Goal: Information Seeking & Learning: Understand process/instructions

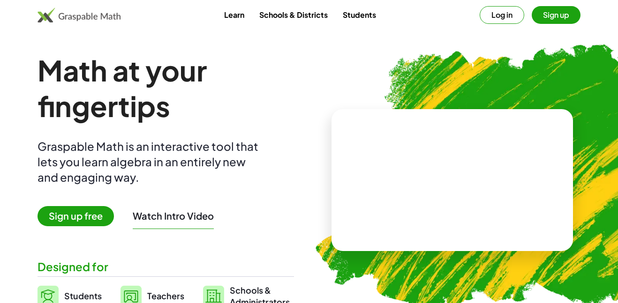
click at [510, 19] on button "Log in" at bounding box center [502, 15] width 45 height 18
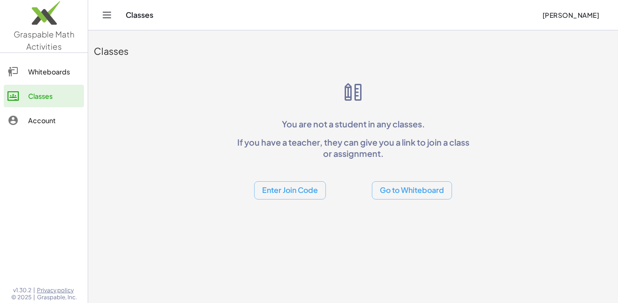
click at [323, 187] on button "Enter Join Code" at bounding box center [290, 190] width 72 height 18
click at [367, 84] on div "You are not a student in any classes. If you have a teacher, they can give you …" at bounding box center [353, 140] width 240 height 119
click at [306, 192] on button "Enter Join Code" at bounding box center [290, 190] width 72 height 18
click at [301, 233] on div "Join Activity" at bounding box center [289, 237] width 57 height 11
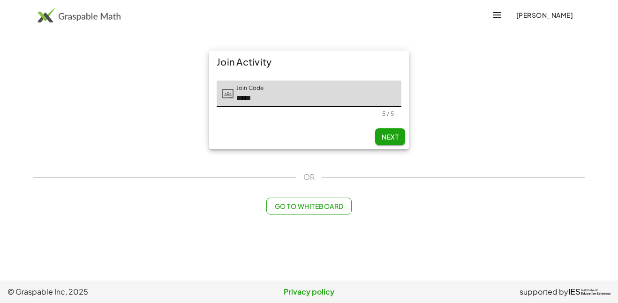
type input "*****"
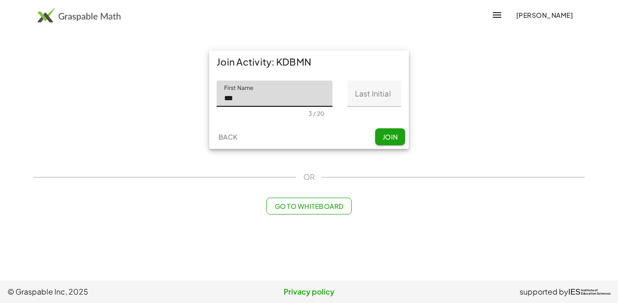
type input "***"
click at [363, 99] on input "Last Initial" at bounding box center [374, 94] width 54 height 26
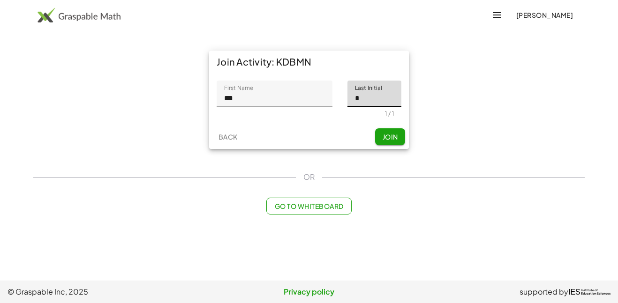
type input "*"
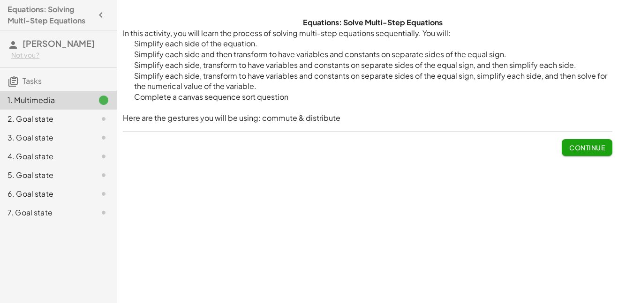
click at [579, 143] on button "Continue" at bounding box center [587, 147] width 51 height 17
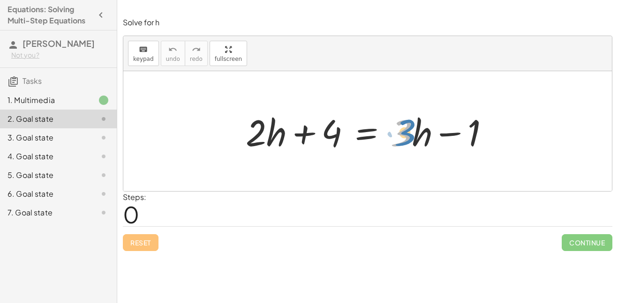
click at [410, 130] on div at bounding box center [371, 131] width 260 height 48
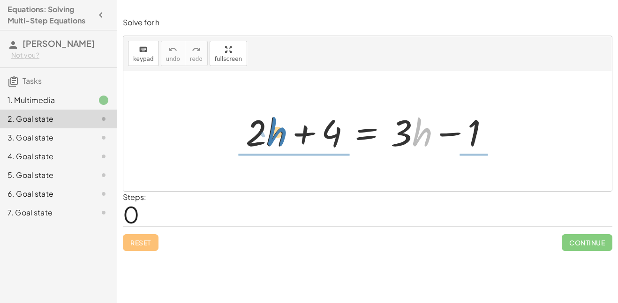
drag, startPoint x: 419, startPoint y: 138, endPoint x: 274, endPoint y: 138, distance: 144.9
click at [274, 138] on div at bounding box center [371, 131] width 260 height 48
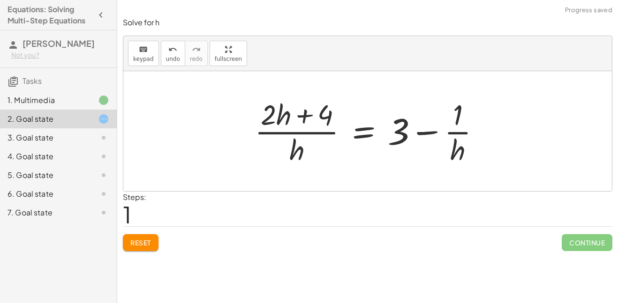
click at [147, 234] on button "Reset" at bounding box center [141, 242] width 36 height 17
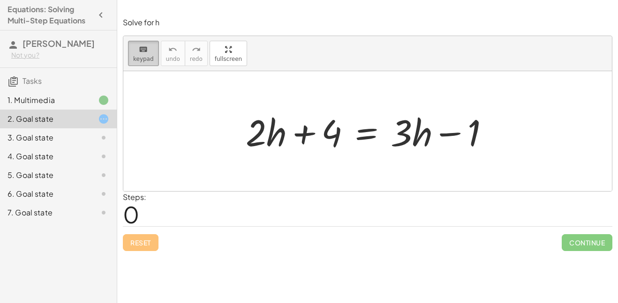
click at [145, 56] on span "keypad" at bounding box center [143, 59] width 21 height 7
drag, startPoint x: 271, startPoint y: 128, endPoint x: 247, endPoint y: 123, distance: 23.9
drag, startPoint x: 272, startPoint y: 135, endPoint x: 245, endPoint y: 128, distance: 28.1
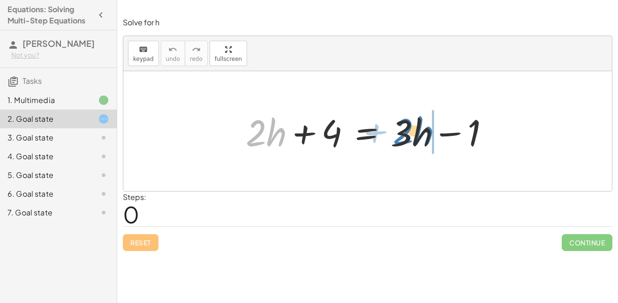
drag, startPoint x: 279, startPoint y: 129, endPoint x: 427, endPoint y: 128, distance: 147.2
click at [427, 128] on div at bounding box center [371, 131] width 260 height 48
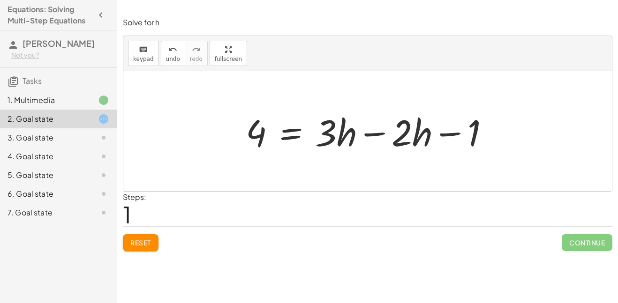
click at [374, 133] on div at bounding box center [371, 131] width 260 height 48
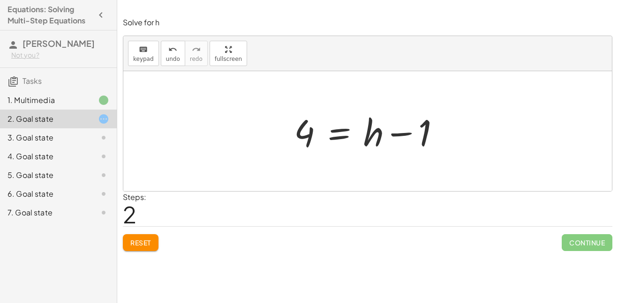
click at [394, 135] on div at bounding box center [370, 131] width 163 height 48
drag, startPoint x: 426, startPoint y: 138, endPoint x: 318, endPoint y: 145, distance: 107.6
click at [318, 145] on div at bounding box center [370, 131] width 163 height 48
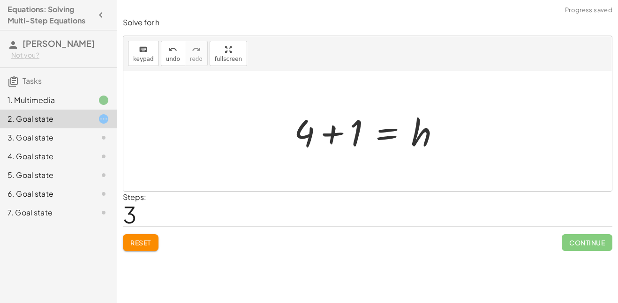
click at [333, 136] on div at bounding box center [370, 131] width 163 height 48
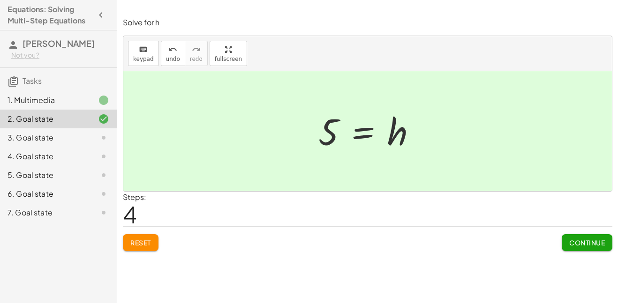
click at [584, 244] on span "Continue" at bounding box center [587, 243] width 36 height 8
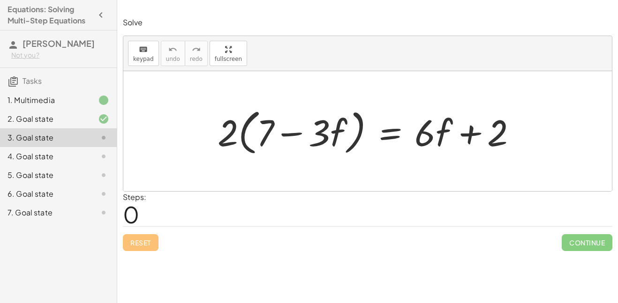
click at [233, 132] on div at bounding box center [371, 132] width 316 height 54
click at [266, 137] on div at bounding box center [371, 132] width 316 height 54
click at [245, 139] on div at bounding box center [371, 132] width 316 height 54
click at [266, 140] on div at bounding box center [371, 132] width 316 height 54
click at [298, 133] on div at bounding box center [371, 132] width 316 height 54
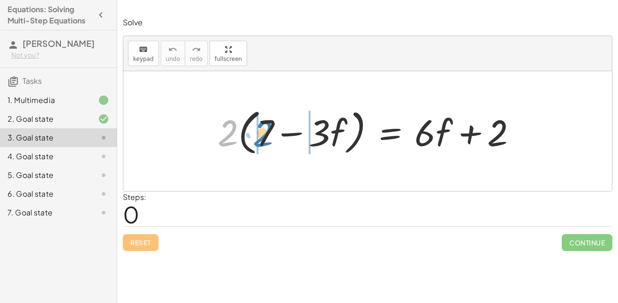
drag, startPoint x: 227, startPoint y: 137, endPoint x: 262, endPoint y: 137, distance: 35.2
click at [262, 137] on div at bounding box center [371, 132] width 316 height 54
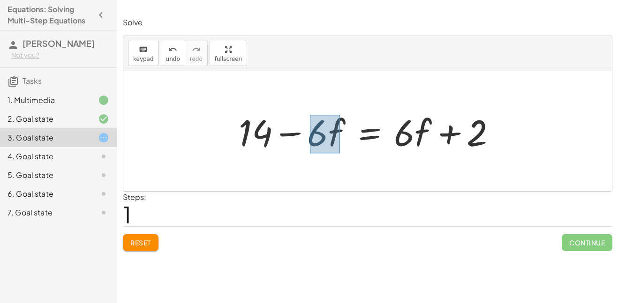
drag, startPoint x: 310, startPoint y: 115, endPoint x: 341, endPoint y: 153, distance: 49.4
click at [341, 153] on div at bounding box center [371, 131] width 274 height 48
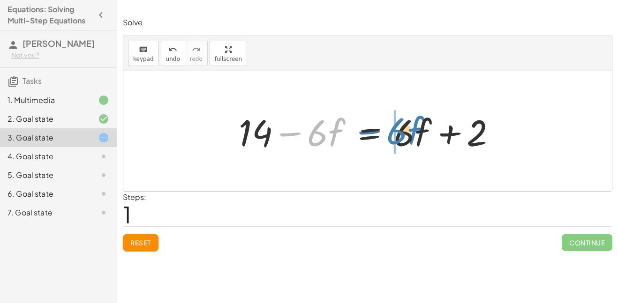
drag, startPoint x: 335, startPoint y: 142, endPoint x: 414, endPoint y: 142, distance: 78.8
click at [414, 142] on div at bounding box center [371, 131] width 274 height 48
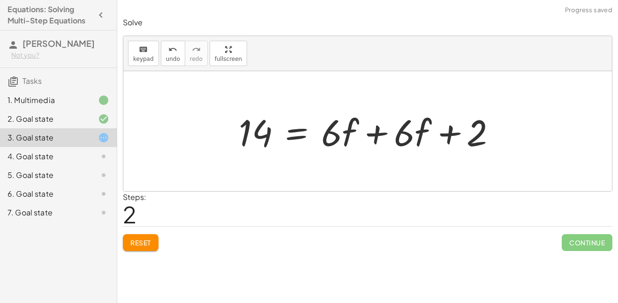
click at [378, 135] on div at bounding box center [371, 131] width 274 height 48
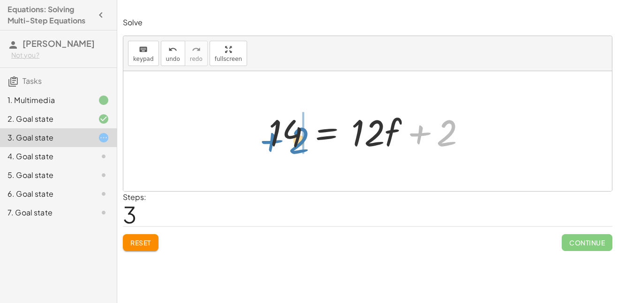
drag, startPoint x: 448, startPoint y: 140, endPoint x: 301, endPoint y: 147, distance: 147.4
click at [301, 147] on div at bounding box center [371, 131] width 214 height 48
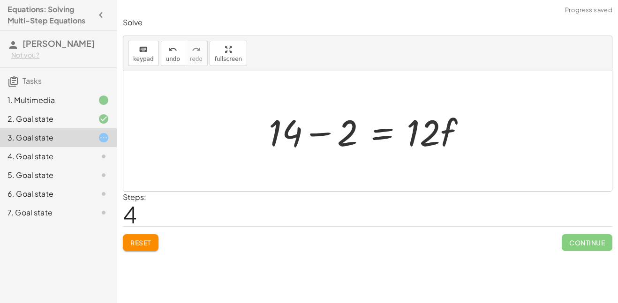
click at [267, 134] on div at bounding box center [371, 131] width 214 height 48
click at [322, 135] on div at bounding box center [371, 131] width 214 height 48
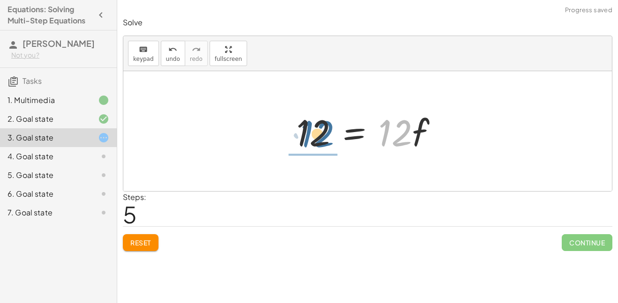
drag, startPoint x: 407, startPoint y: 136, endPoint x: 328, endPoint y: 136, distance: 78.8
click at [328, 136] on div at bounding box center [371, 131] width 158 height 48
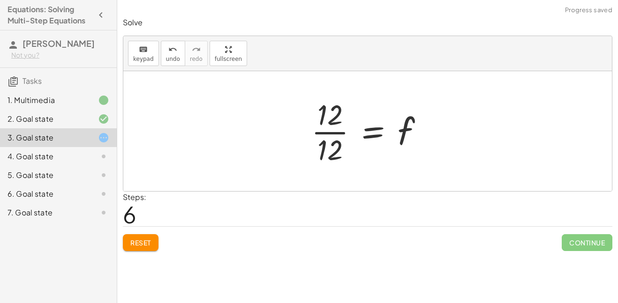
click at [332, 134] on div at bounding box center [371, 131] width 129 height 72
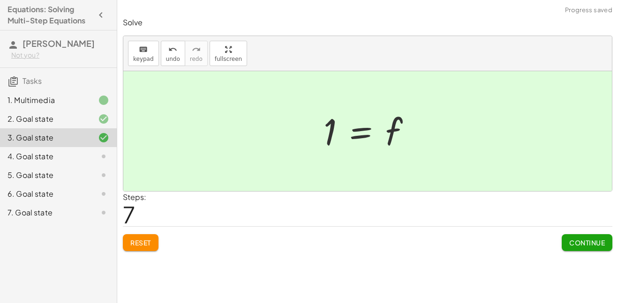
click at [563, 240] on button "Continue" at bounding box center [587, 242] width 51 height 17
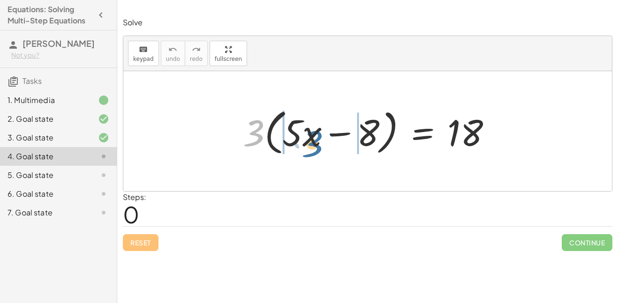
drag, startPoint x: 256, startPoint y: 134, endPoint x: 324, endPoint y: 140, distance: 68.7
click at [324, 140] on div at bounding box center [370, 132] width 265 height 54
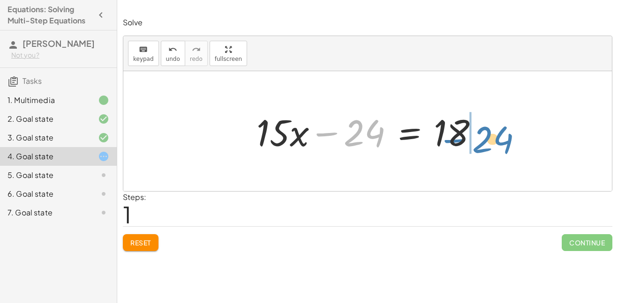
drag, startPoint x: 349, startPoint y: 146, endPoint x: 475, endPoint y: 151, distance: 125.8
click at [475, 151] on div at bounding box center [371, 131] width 239 height 48
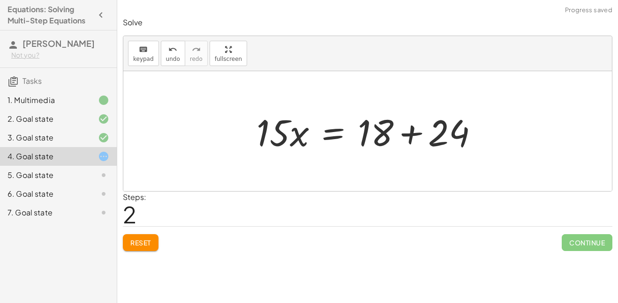
click at [413, 135] on div at bounding box center [371, 131] width 239 height 48
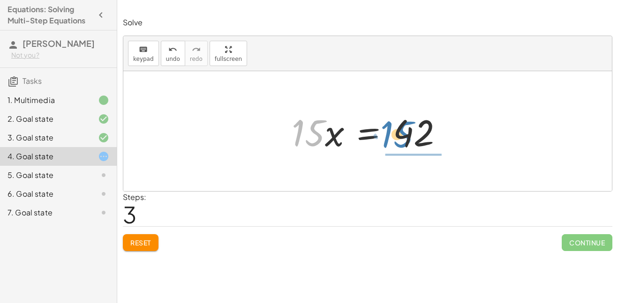
drag, startPoint x: 315, startPoint y: 133, endPoint x: 406, endPoint y: 135, distance: 91.4
click at [406, 135] on div at bounding box center [371, 131] width 168 height 48
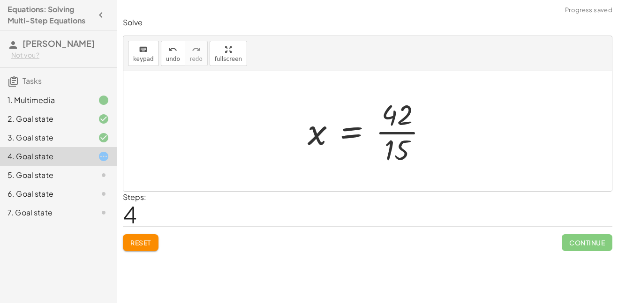
click at [404, 134] on div at bounding box center [371, 131] width 137 height 72
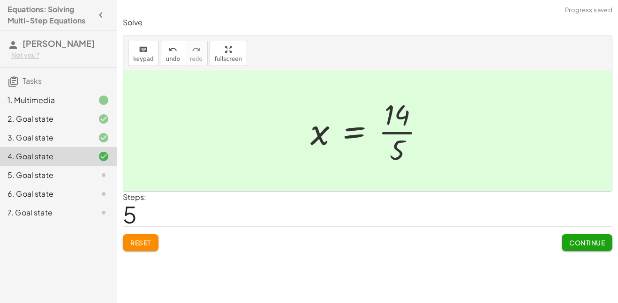
click at [593, 240] on span "Continue" at bounding box center [587, 243] width 36 height 8
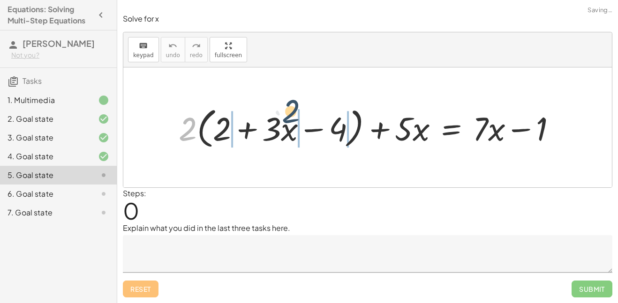
drag, startPoint x: 190, startPoint y: 125, endPoint x: 296, endPoint y: 117, distance: 105.8
click at [296, 117] on div at bounding box center [371, 128] width 394 height 48
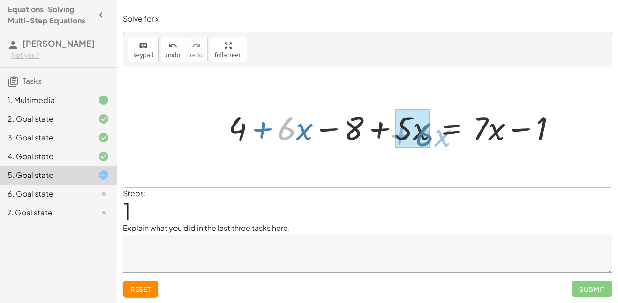
drag, startPoint x: 283, startPoint y: 136, endPoint x: 422, endPoint y: 142, distance: 138.4
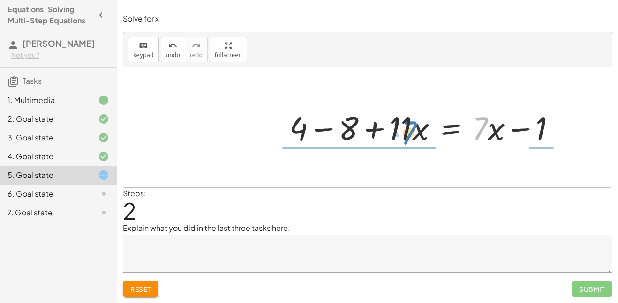
drag, startPoint x: 482, startPoint y: 134, endPoint x: 409, endPoint y: 138, distance: 72.3
click at [409, 138] on div at bounding box center [427, 127] width 284 height 43
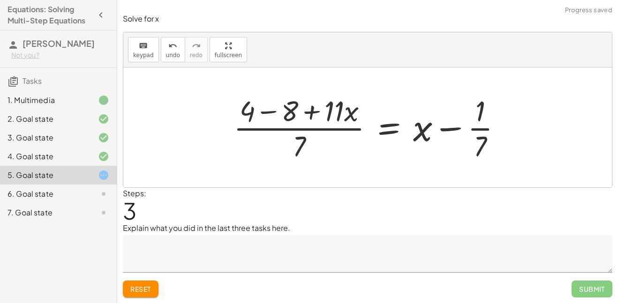
click at [142, 290] on span "Reset" at bounding box center [140, 289] width 21 height 8
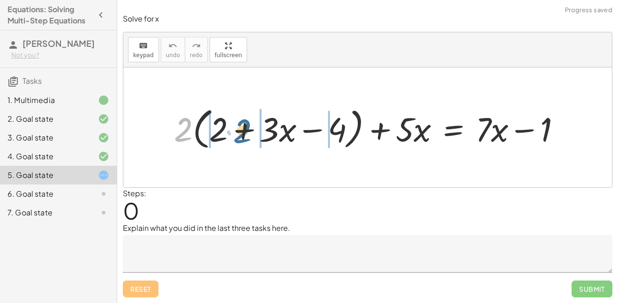
drag, startPoint x: 187, startPoint y: 129, endPoint x: 252, endPoint y: 131, distance: 64.7
click at [252, 131] on div at bounding box center [371, 127] width 404 height 49
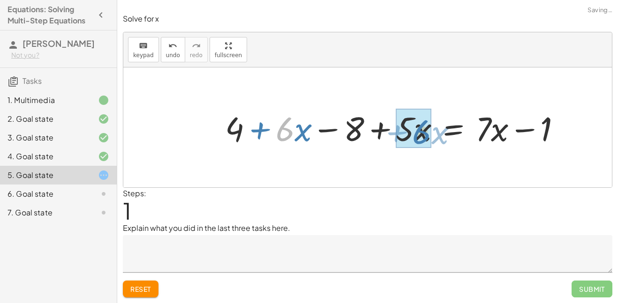
drag, startPoint x: 279, startPoint y: 135, endPoint x: 416, endPoint y: 138, distance: 136.9
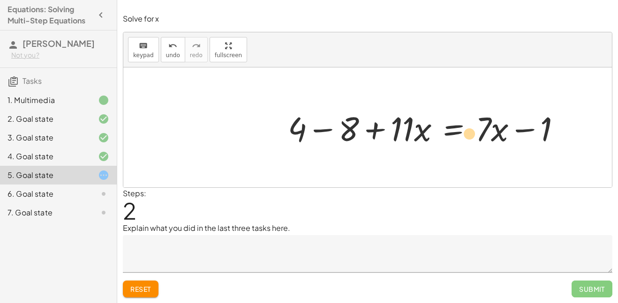
click at [478, 134] on div at bounding box center [428, 127] width 290 height 44
drag, startPoint x: 475, startPoint y: 117, endPoint x: 507, endPoint y: 142, distance: 40.1
click at [507, 142] on div at bounding box center [428, 127] width 290 height 44
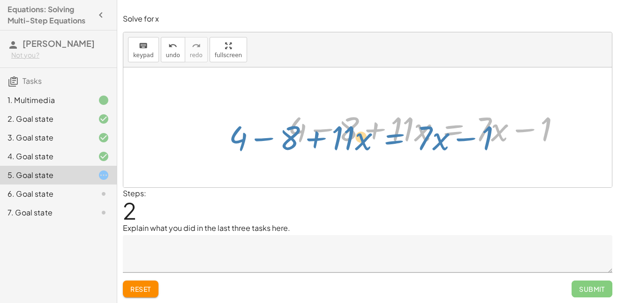
drag, startPoint x: 500, startPoint y: 135, endPoint x: 461, endPoint y: 136, distance: 39.4
click at [461, 136] on div at bounding box center [428, 127] width 290 height 44
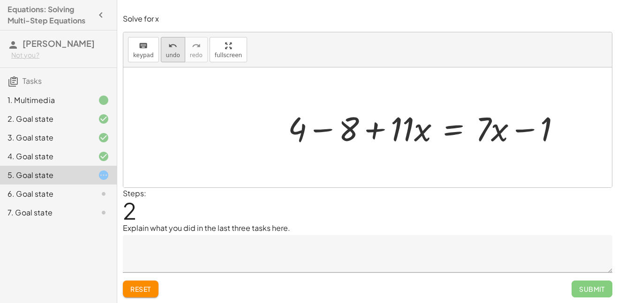
click at [173, 46] on icon "undo" at bounding box center [172, 45] width 9 height 11
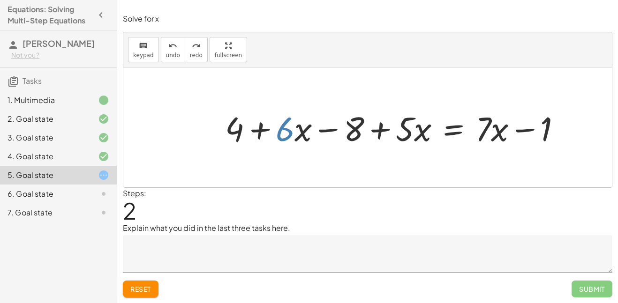
click at [294, 204] on div "Steps: 2" at bounding box center [368, 205] width 490 height 35
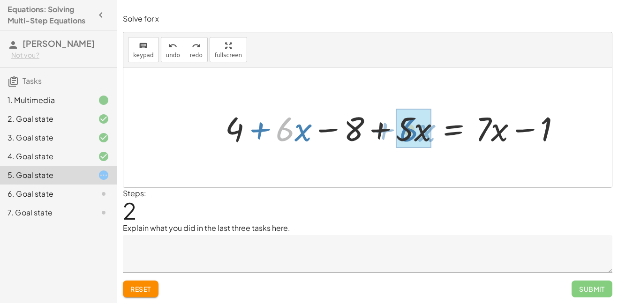
drag, startPoint x: 289, startPoint y: 132, endPoint x: 414, endPoint y: 132, distance: 124.7
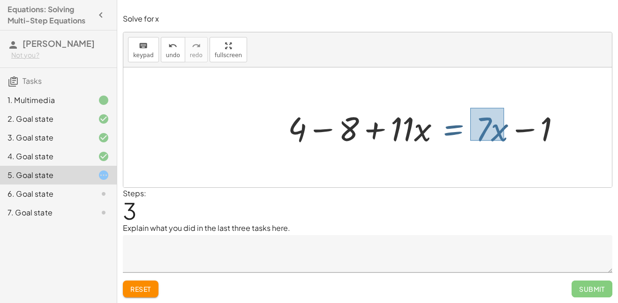
drag, startPoint x: 470, startPoint y: 108, endPoint x: 504, endPoint y: 142, distance: 47.7
click at [504, 142] on div at bounding box center [428, 127] width 290 height 44
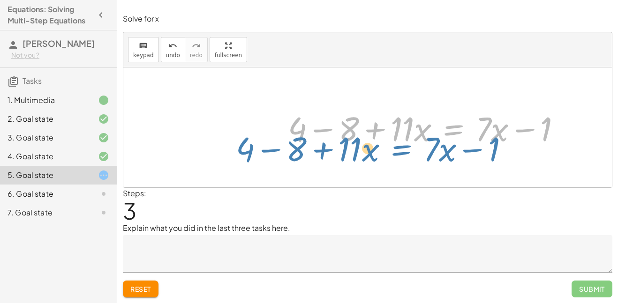
drag, startPoint x: 497, startPoint y: 136, endPoint x: 449, endPoint y: 153, distance: 50.4
click at [449, 153] on div "+ · 2 · ( + 2 + · 3 · x − 4 ) + · 5 · x = + · 7 · x − 1 + · 2 · 2 + · 2 · 3 · x…" at bounding box center [367, 128] width 489 height 120
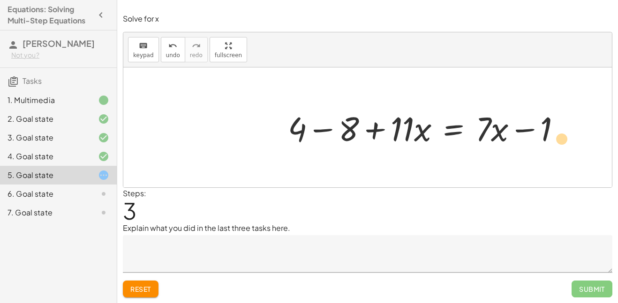
drag, startPoint x: 546, startPoint y: 130, endPoint x: 562, endPoint y: 138, distance: 18.0
click at [562, 138] on div at bounding box center [428, 127] width 290 height 44
click at [324, 131] on div at bounding box center [428, 127] width 290 height 44
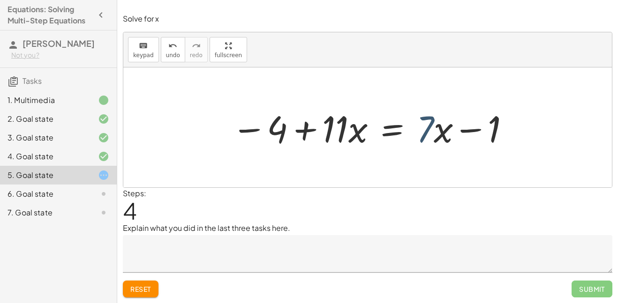
drag, startPoint x: 421, startPoint y: 136, endPoint x: 413, endPoint y: 136, distance: 7.5
click at [413, 136] on div at bounding box center [371, 128] width 289 height 48
drag, startPoint x: 444, startPoint y: 135, endPoint x: 340, endPoint y: 138, distance: 104.1
click at [340, 138] on div at bounding box center [371, 128] width 289 height 48
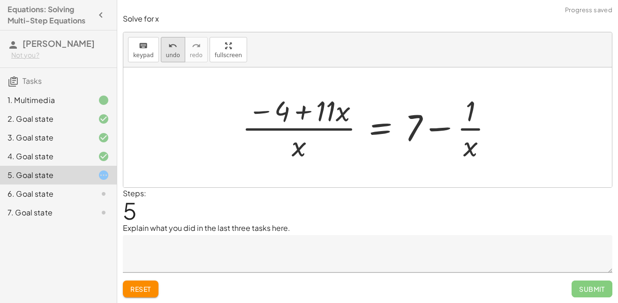
click at [168, 47] on icon "undo" at bounding box center [172, 45] width 9 height 11
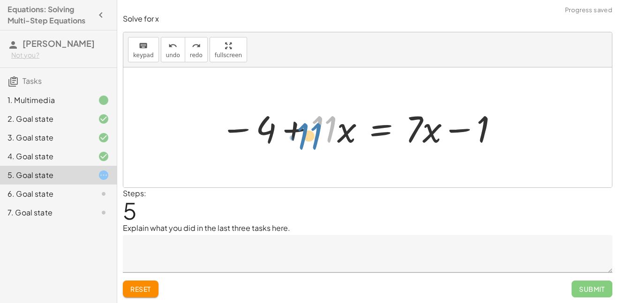
drag, startPoint x: 332, startPoint y: 129, endPoint x: 316, endPoint y: 136, distance: 17.0
click at [316, 136] on div at bounding box center [360, 128] width 289 height 48
drag, startPoint x: 315, startPoint y: 113, endPoint x: 348, endPoint y: 138, distance: 41.2
click at [348, 138] on div at bounding box center [360, 128] width 289 height 48
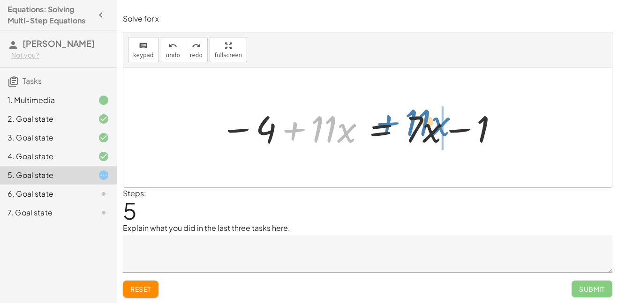
drag, startPoint x: 346, startPoint y: 135, endPoint x: 441, endPoint y: 132, distance: 94.8
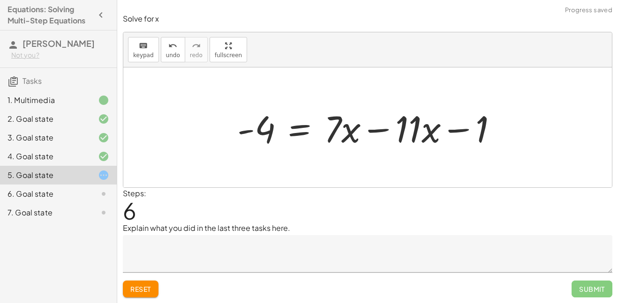
click at [377, 131] on div at bounding box center [371, 128] width 277 height 48
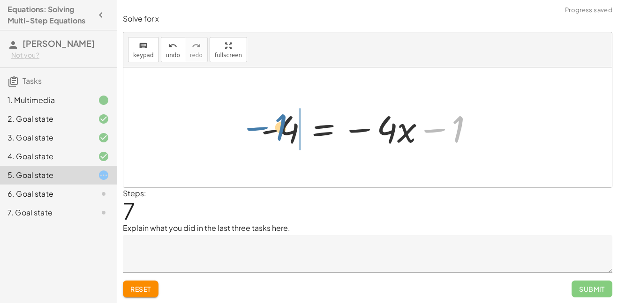
drag, startPoint x: 458, startPoint y: 135, endPoint x: 281, endPoint y: 133, distance: 177.2
click at [281, 133] on div at bounding box center [370, 128] width 229 height 48
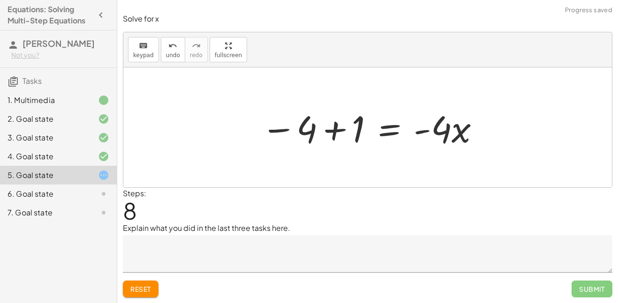
click at [334, 132] on div at bounding box center [370, 128] width 229 height 48
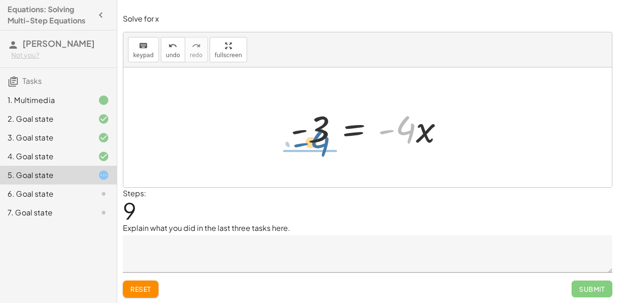
drag, startPoint x: 409, startPoint y: 133, endPoint x: 321, endPoint y: 147, distance: 89.7
click at [321, 147] on div at bounding box center [371, 128] width 170 height 48
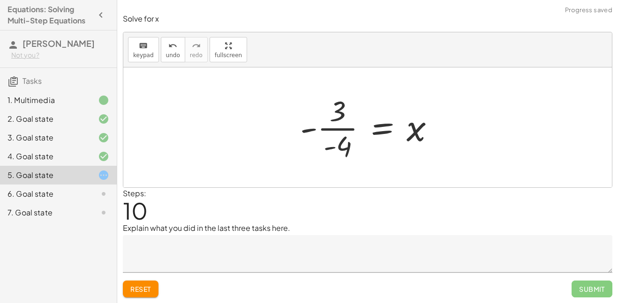
click at [339, 130] on div at bounding box center [370, 127] width 151 height 72
drag, startPoint x: 420, startPoint y: 129, endPoint x: 374, endPoint y: 129, distance: 46.0
click at [374, 129] on div at bounding box center [370, 127] width 151 height 72
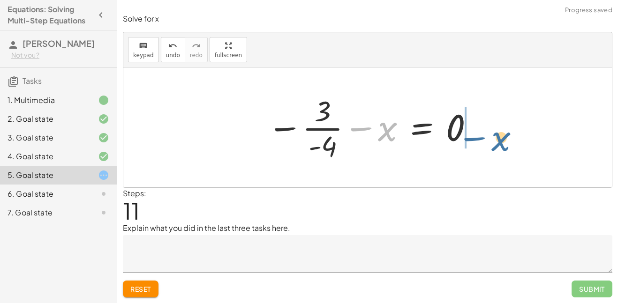
drag, startPoint x: 385, startPoint y: 133, endPoint x: 505, endPoint y: 142, distance: 119.9
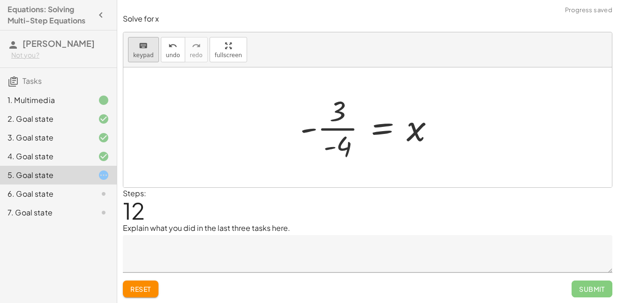
click at [150, 48] on div "keyboard" at bounding box center [143, 45] width 21 height 11
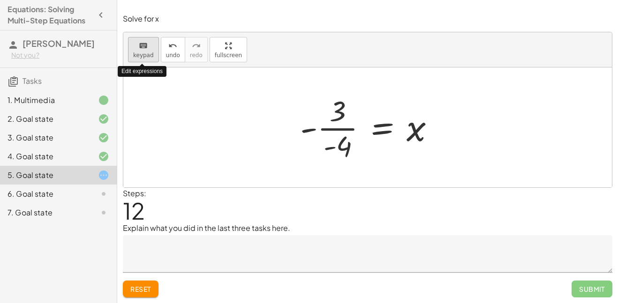
click at [150, 48] on div "keyboard" at bounding box center [143, 45] width 21 height 11
click at [146, 288] on span "Reset" at bounding box center [140, 289] width 21 height 8
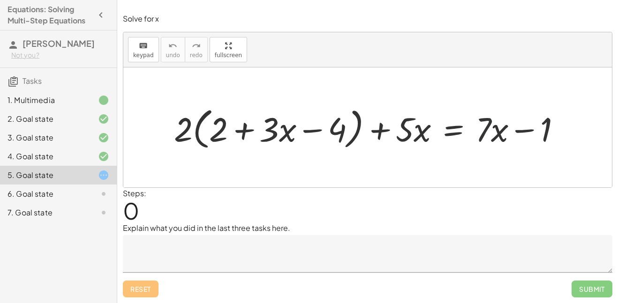
click at [484, 138] on div at bounding box center [371, 127] width 404 height 49
drag, startPoint x: 189, startPoint y: 123, endPoint x: 258, endPoint y: 130, distance: 69.3
click at [258, 130] on div at bounding box center [371, 127] width 404 height 49
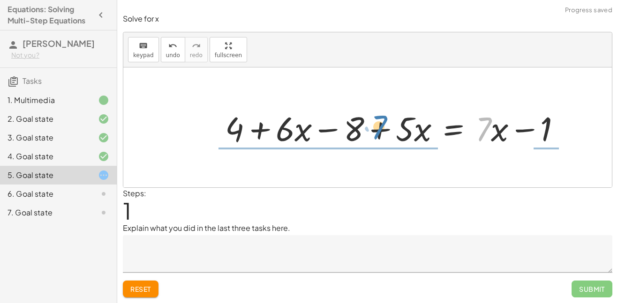
drag, startPoint x: 486, startPoint y: 130, endPoint x: 382, endPoint y: 128, distance: 104.6
click at [382, 128] on div at bounding box center [396, 127] width 353 height 44
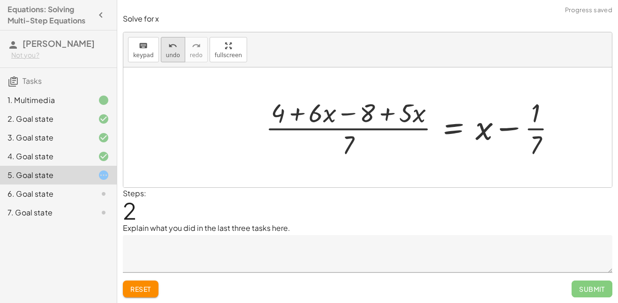
click at [173, 52] on span "undo" at bounding box center [173, 55] width 14 height 7
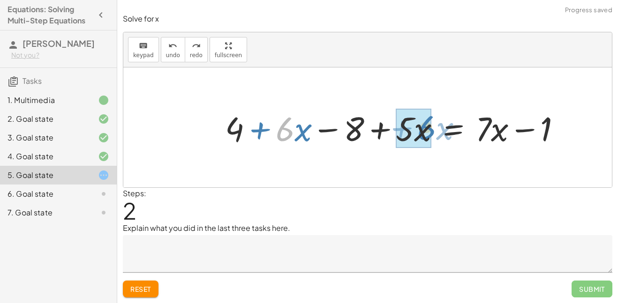
drag, startPoint x: 284, startPoint y: 130, endPoint x: 426, endPoint y: 128, distance: 141.6
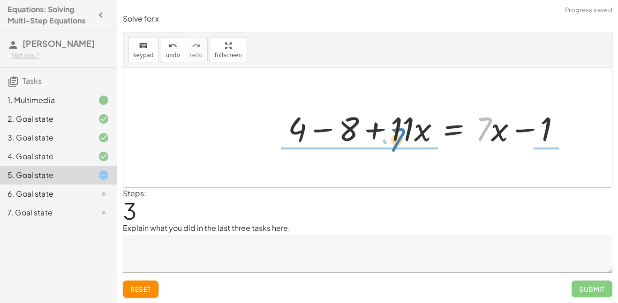
drag, startPoint x: 483, startPoint y: 136, endPoint x: 401, endPoint y: 143, distance: 82.4
click at [401, 143] on div at bounding box center [428, 127] width 290 height 44
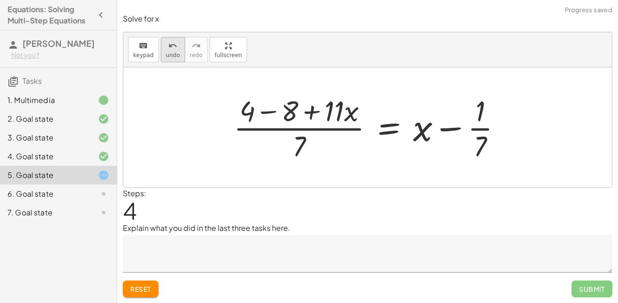
click at [172, 57] on span "undo" at bounding box center [173, 55] width 14 height 7
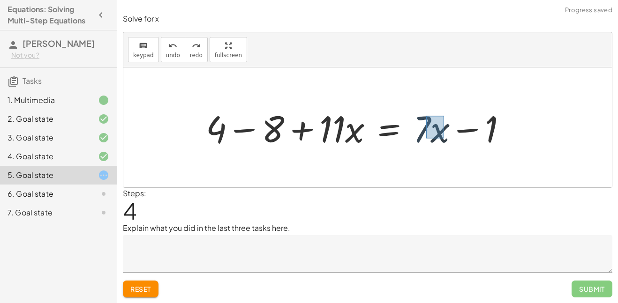
drag, startPoint x: 426, startPoint y: 116, endPoint x: 444, endPoint y: 139, distance: 29.4
click at [444, 139] on div at bounding box center [359, 128] width 317 height 48
drag, startPoint x: 440, startPoint y: 136, endPoint x: 342, endPoint y: 137, distance: 97.5
click at [342, 137] on div at bounding box center [359, 128] width 317 height 48
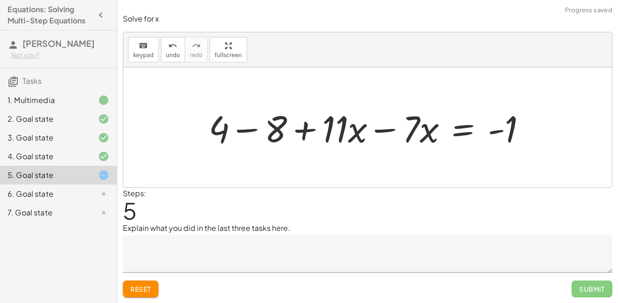
click at [388, 131] on div at bounding box center [371, 128] width 335 height 48
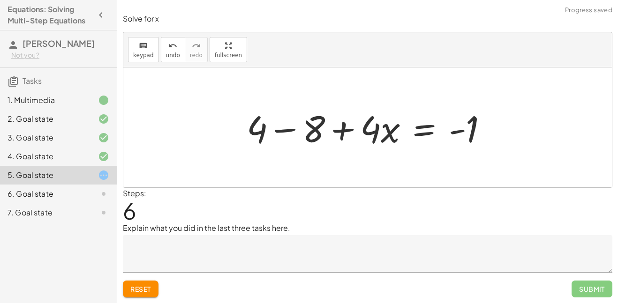
click at [290, 128] on div at bounding box center [371, 128] width 258 height 48
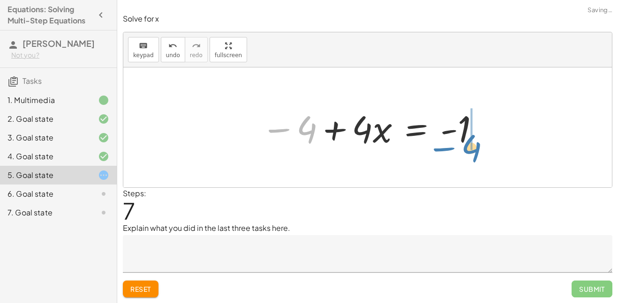
drag, startPoint x: 310, startPoint y: 130, endPoint x: 475, endPoint y: 148, distance: 165.0
click at [475, 148] on div at bounding box center [370, 128] width 229 height 48
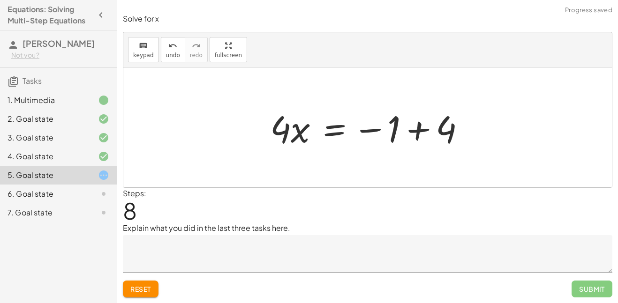
click at [417, 131] on div at bounding box center [371, 128] width 212 height 48
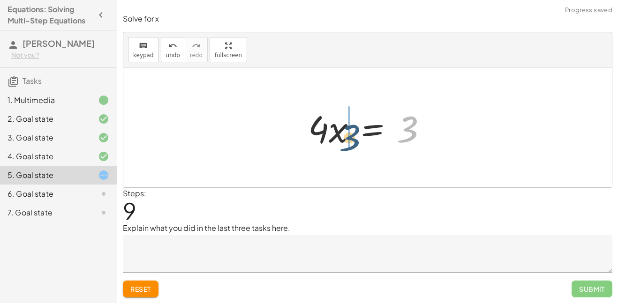
drag, startPoint x: 409, startPoint y: 131, endPoint x: 335, endPoint y: 140, distance: 75.0
click at [335, 140] on div at bounding box center [371, 128] width 136 height 48
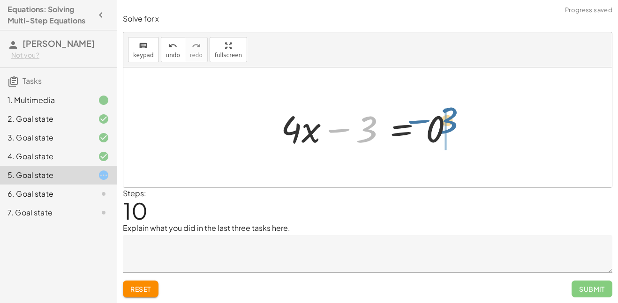
drag, startPoint x: 369, startPoint y: 130, endPoint x: 455, endPoint y: 114, distance: 88.1
click at [455, 114] on div at bounding box center [370, 128] width 189 height 48
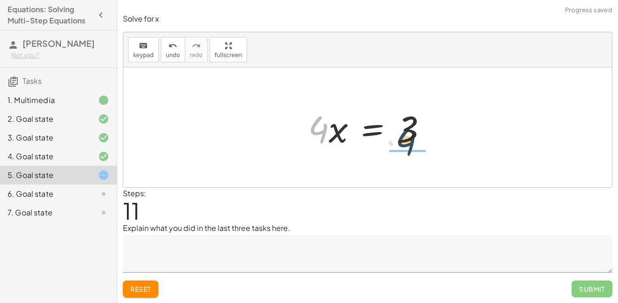
drag, startPoint x: 322, startPoint y: 132, endPoint x: 419, endPoint y: 144, distance: 97.8
click at [419, 144] on div at bounding box center [371, 128] width 136 height 48
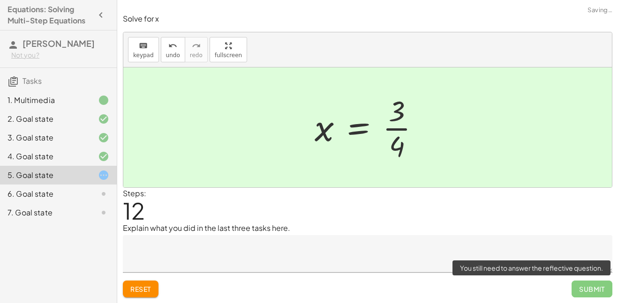
click at [585, 282] on span "Submit" at bounding box center [592, 289] width 41 height 17
click at [588, 286] on span "Submit" at bounding box center [592, 289] width 41 height 17
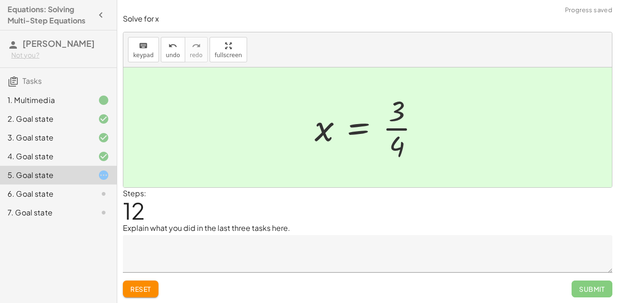
click at [328, 249] on textarea at bounding box center [368, 254] width 490 height 38
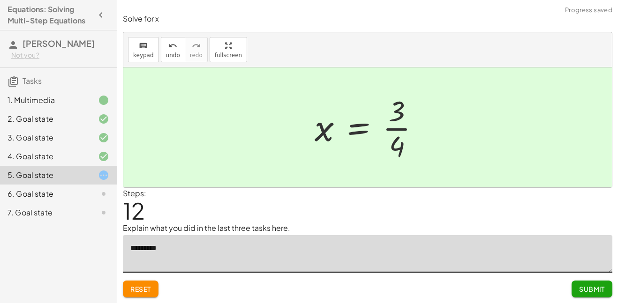
type textarea "**********"
click at [602, 293] on span "Submit" at bounding box center [592, 289] width 26 height 8
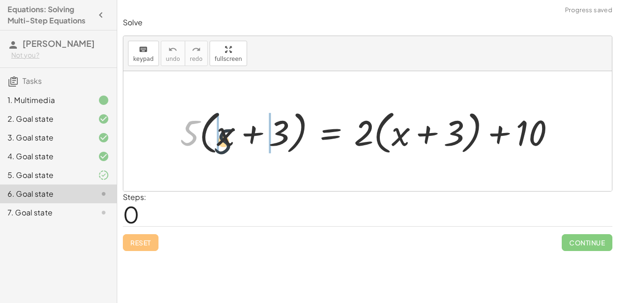
drag, startPoint x: 191, startPoint y: 132, endPoint x: 240, endPoint y: 138, distance: 49.2
click at [240, 138] on div at bounding box center [371, 131] width 392 height 52
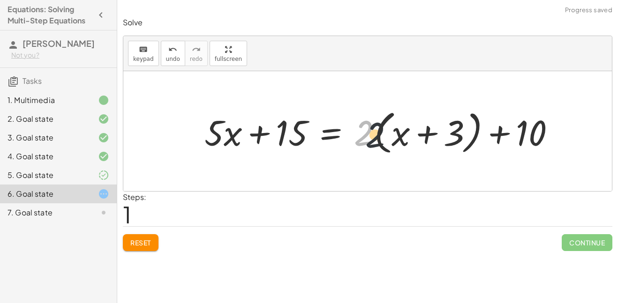
drag, startPoint x: 365, startPoint y: 135, endPoint x: 405, endPoint y: 138, distance: 39.5
click at [405, 138] on div at bounding box center [384, 131] width 368 height 52
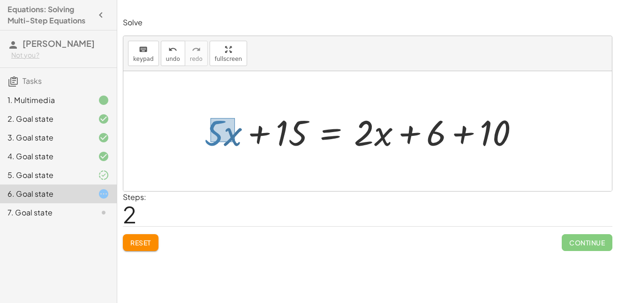
drag, startPoint x: 211, startPoint y: 118, endPoint x: 235, endPoint y: 142, distance: 34.2
click at [235, 142] on div at bounding box center [365, 131] width 331 height 46
drag, startPoint x: 233, startPoint y: 138, endPoint x: 378, endPoint y: 140, distance: 145.4
click at [378, 140] on div at bounding box center [365, 131] width 331 height 46
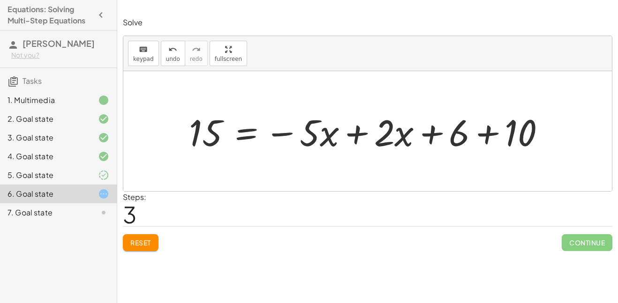
click at [356, 132] on div at bounding box center [370, 131] width 373 height 48
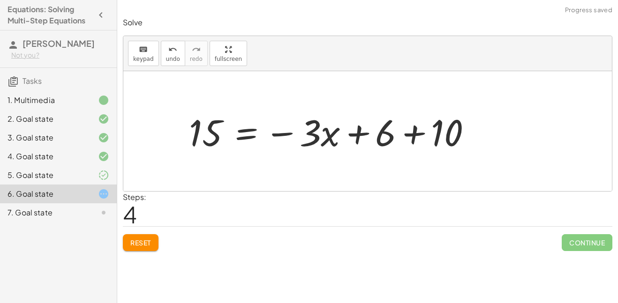
click at [385, 138] on div at bounding box center [334, 131] width 300 height 48
click at [413, 136] on div at bounding box center [334, 131] width 300 height 48
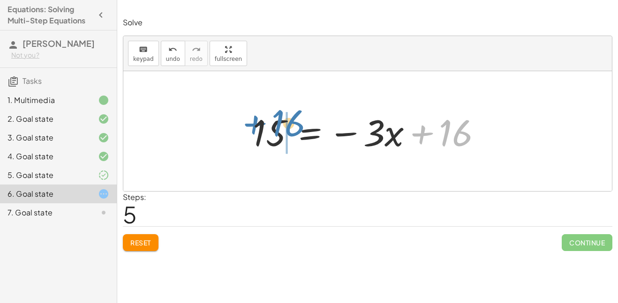
drag, startPoint x: 459, startPoint y: 134, endPoint x: 289, endPoint y: 128, distance: 169.8
click at [289, 128] on div at bounding box center [371, 131] width 246 height 48
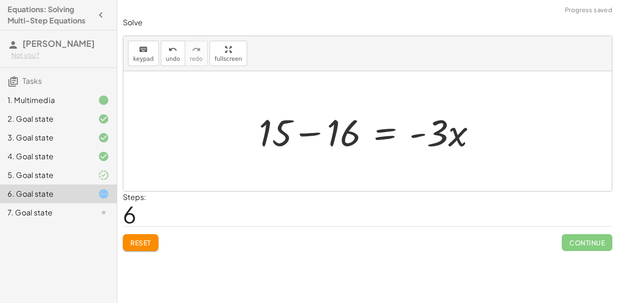
click at [309, 133] on div at bounding box center [371, 131] width 234 height 48
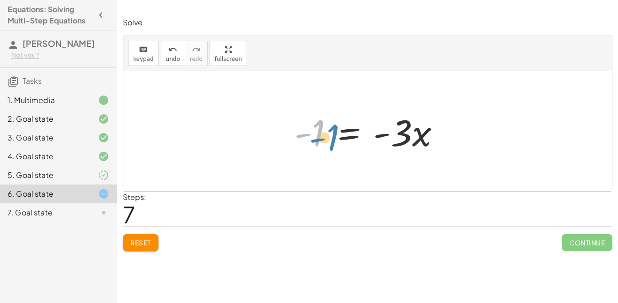
drag, startPoint x: 317, startPoint y: 134, endPoint x: 331, endPoint y: 138, distance: 14.7
click at [331, 138] on div at bounding box center [371, 131] width 163 height 48
drag, startPoint x: 403, startPoint y: 136, endPoint x: 327, endPoint y: 151, distance: 77.8
click at [327, 151] on div at bounding box center [371, 131] width 163 height 48
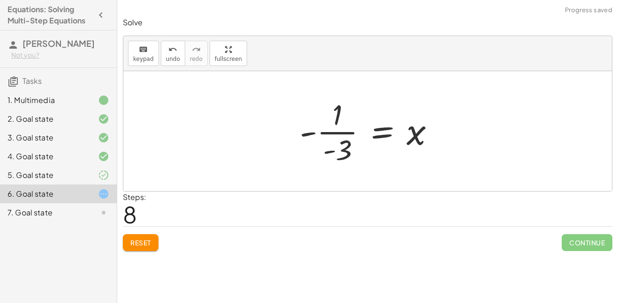
click at [332, 133] on div at bounding box center [371, 131] width 152 height 72
click at [137, 246] on span "Reset" at bounding box center [140, 243] width 21 height 8
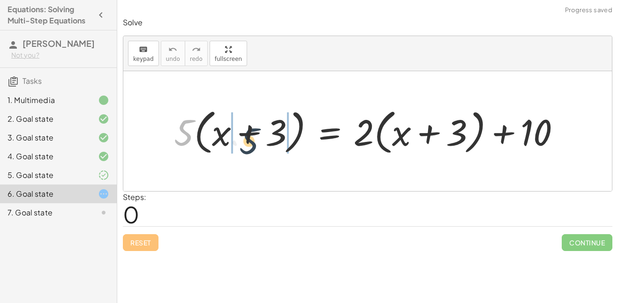
drag, startPoint x: 184, startPoint y: 134, endPoint x: 252, endPoint y: 143, distance: 68.6
click at [252, 143] on div at bounding box center [371, 131] width 404 height 53
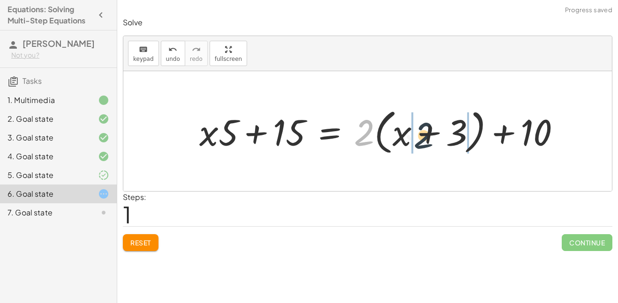
drag, startPoint x: 368, startPoint y: 130, endPoint x: 447, endPoint y: 133, distance: 79.3
click at [447, 133] on div at bounding box center [384, 131] width 378 height 53
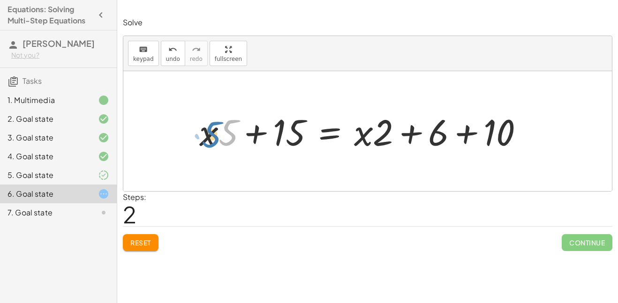
drag, startPoint x: 229, startPoint y: 134, endPoint x: 217, endPoint y: 136, distance: 12.3
click at [217, 136] on div at bounding box center [365, 131] width 341 height 48
drag, startPoint x: 353, startPoint y: 118, endPoint x: 388, endPoint y: 141, distance: 42.3
click at [388, 141] on div at bounding box center [365, 131] width 341 height 48
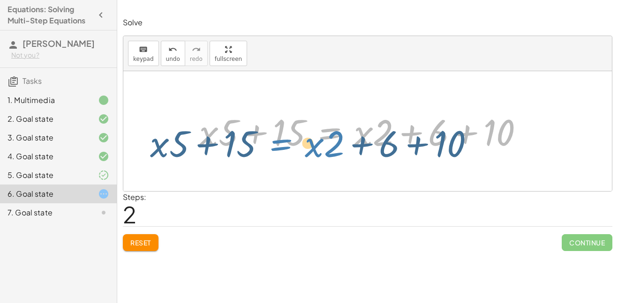
drag, startPoint x: 386, startPoint y: 138, endPoint x: 352, endPoint y: 144, distance: 34.2
click at [352, 144] on div at bounding box center [365, 131] width 341 height 48
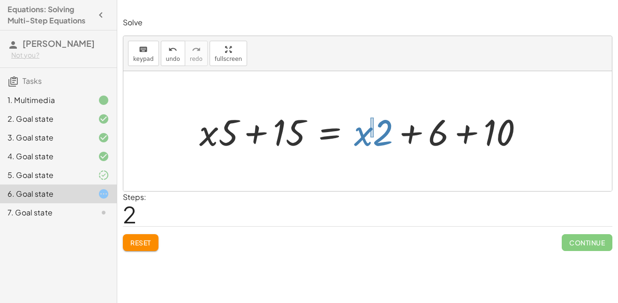
drag, startPoint x: 374, startPoint y: 118, endPoint x: 370, endPoint y: 137, distance: 20.0
click at [370, 137] on div at bounding box center [365, 131] width 341 height 48
drag, startPoint x: 369, startPoint y: 133, endPoint x: 224, endPoint y: 133, distance: 145.4
click at [224, 133] on div at bounding box center [365, 131] width 341 height 48
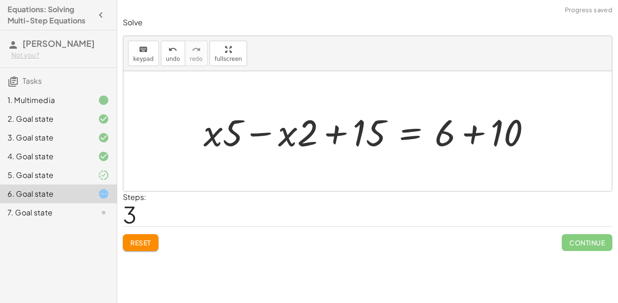
click at [264, 134] on div at bounding box center [371, 131] width 345 height 48
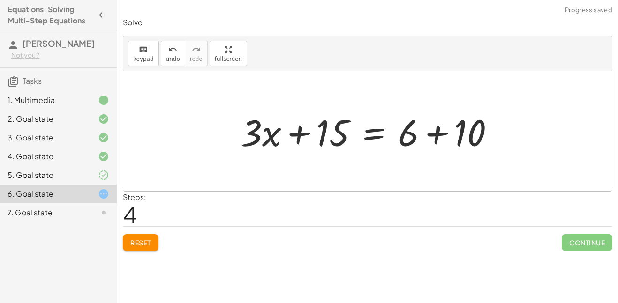
click at [149, 246] on span "Reset" at bounding box center [140, 243] width 21 height 8
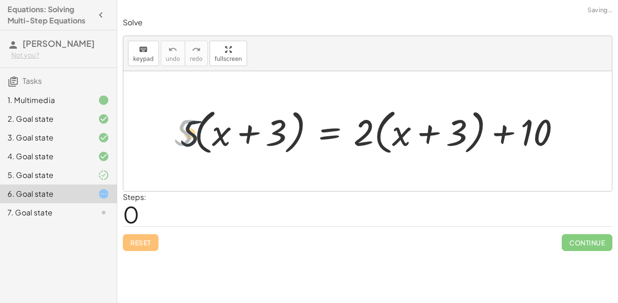
drag, startPoint x: 188, startPoint y: 139, endPoint x: 280, endPoint y: 144, distance: 91.6
click at [280, 144] on div at bounding box center [371, 131] width 404 height 53
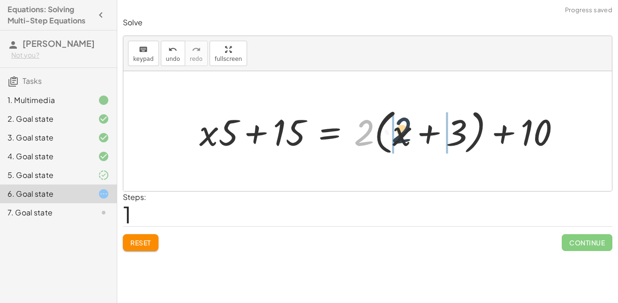
drag, startPoint x: 357, startPoint y: 143, endPoint x: 403, endPoint y: 140, distance: 46.5
click at [403, 140] on div at bounding box center [384, 131] width 378 height 53
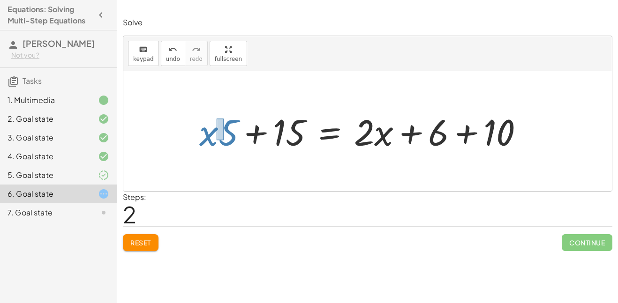
drag, startPoint x: 217, startPoint y: 119, endPoint x: 224, endPoint y: 140, distance: 22.7
click at [224, 140] on div at bounding box center [365, 131] width 341 height 48
drag, startPoint x: 212, startPoint y: 135, endPoint x: 370, endPoint y: 134, distance: 158.5
click at [370, 134] on div at bounding box center [365, 131] width 341 height 48
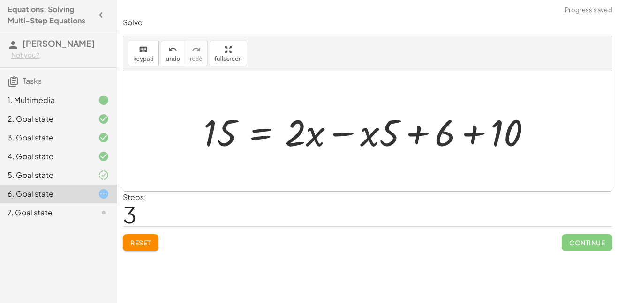
click at [335, 134] on div at bounding box center [371, 131] width 345 height 48
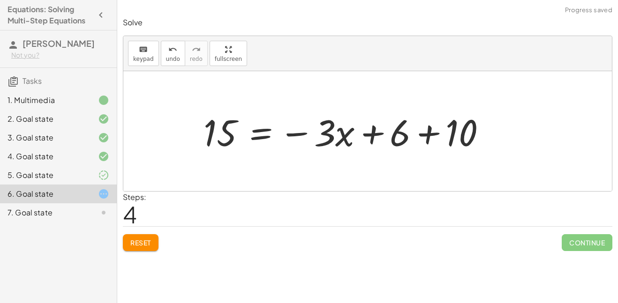
click at [433, 136] on div at bounding box center [349, 131] width 300 height 48
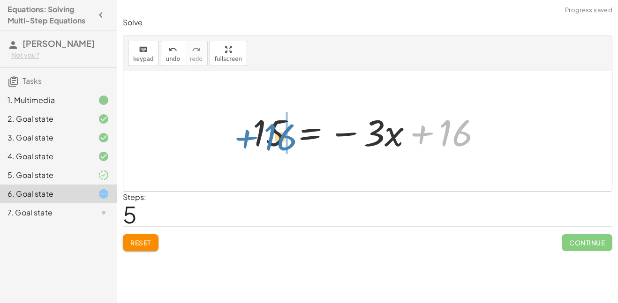
drag, startPoint x: 446, startPoint y: 139, endPoint x: 270, endPoint y: 143, distance: 175.9
click at [270, 143] on div at bounding box center [371, 131] width 246 height 48
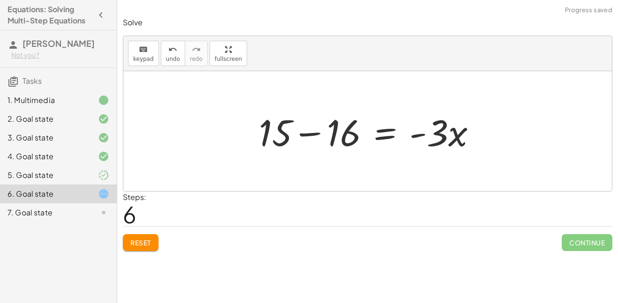
click at [310, 135] on div at bounding box center [371, 131] width 234 height 48
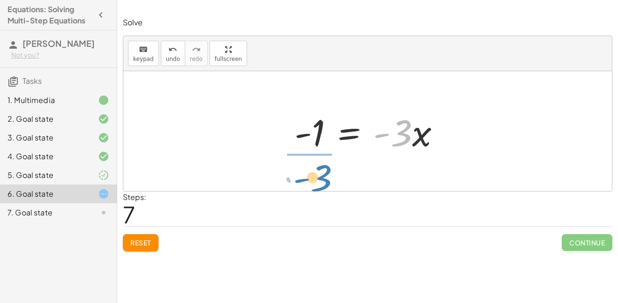
drag, startPoint x: 401, startPoint y: 134, endPoint x: 322, endPoint y: 179, distance: 91.8
click at [322, 179] on div "· 5 · ( + x + 3 ) = + · 2 · ( + x + 3 ) + 10 + · x · 5 + · 3 · 5 = + · 2 · ( + …" at bounding box center [367, 131] width 489 height 120
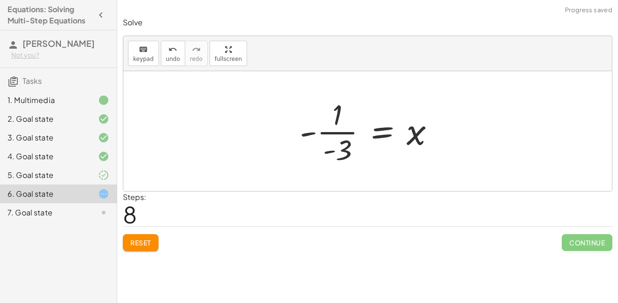
click at [343, 135] on div at bounding box center [371, 131] width 152 height 72
click at [343, 135] on div at bounding box center [331, 131] width 233 height 46
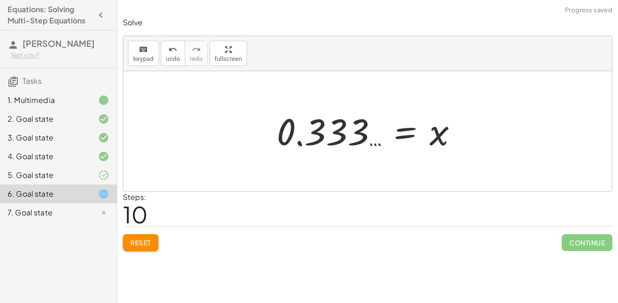
click at [392, 132] on div at bounding box center [371, 131] width 198 height 46
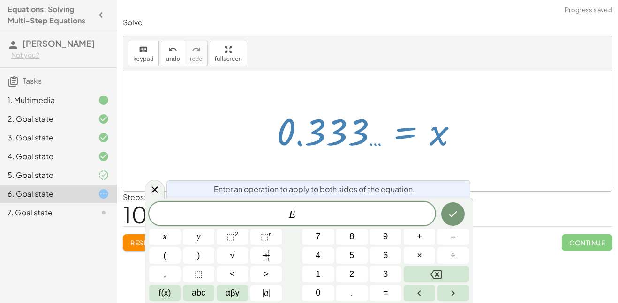
scroll to position [0, 0]
click at [392, 132] on div at bounding box center [371, 131] width 198 height 46
click at [154, 190] on icon at bounding box center [154, 190] width 7 height 7
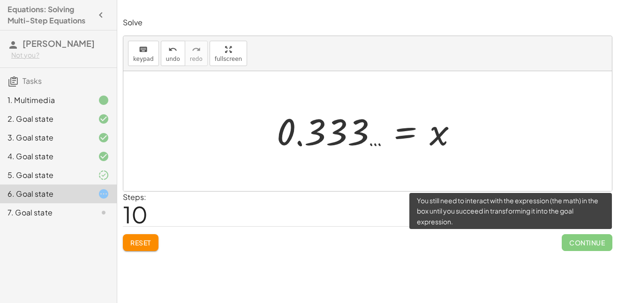
click at [583, 249] on span "Continue" at bounding box center [587, 242] width 51 height 17
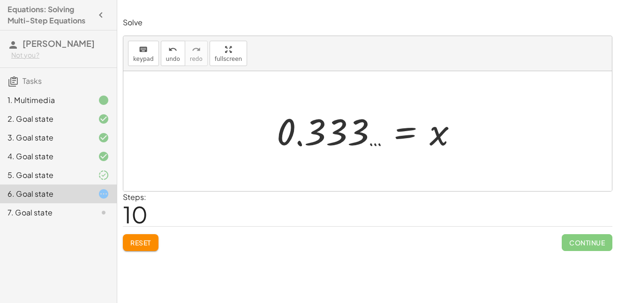
click at [145, 243] on span "Reset" at bounding box center [140, 243] width 21 height 8
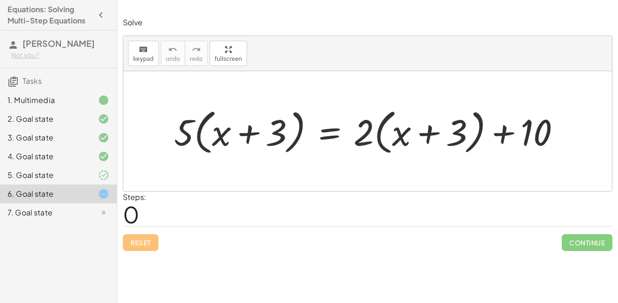
click at [81, 172] on div "5. Goal state" at bounding box center [45, 175] width 75 height 11
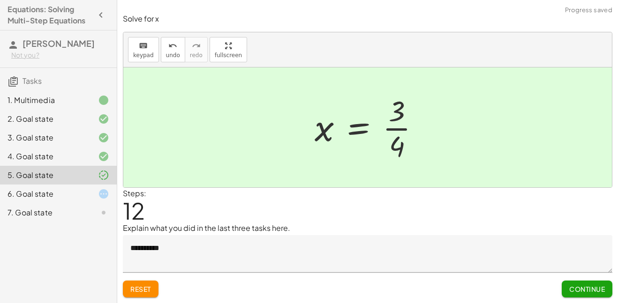
click at [600, 294] on button "Continue" at bounding box center [587, 289] width 51 height 17
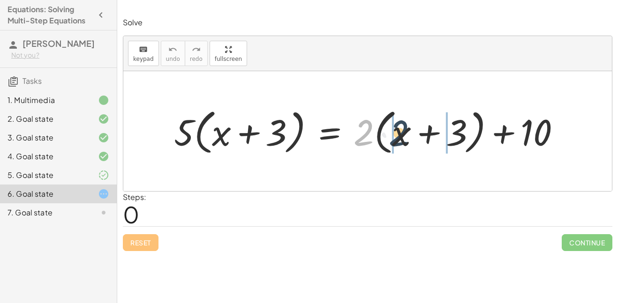
drag, startPoint x: 365, startPoint y: 133, endPoint x: 402, endPoint y: 134, distance: 36.6
click at [402, 134] on div at bounding box center [371, 131] width 404 height 53
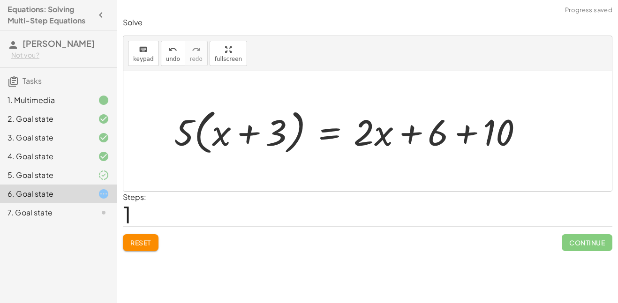
click at [469, 137] on div at bounding box center [352, 131] width 366 height 53
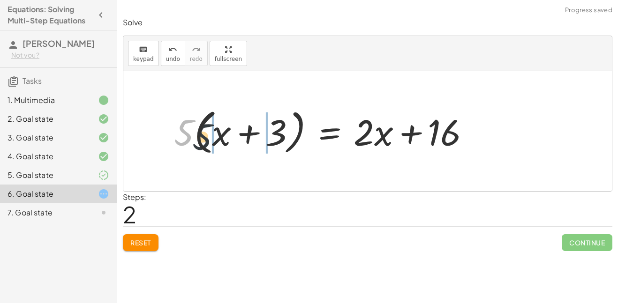
drag, startPoint x: 187, startPoint y: 136, endPoint x: 215, endPoint y: 141, distance: 28.5
click at [215, 141] on div at bounding box center [325, 131] width 313 height 53
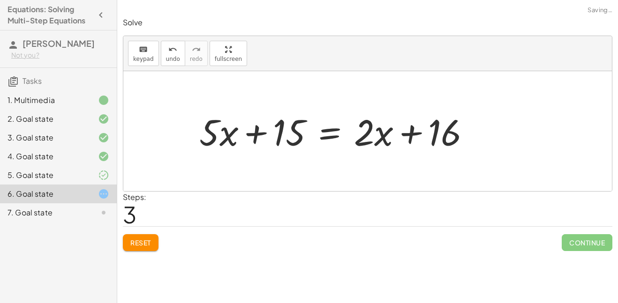
click at [256, 135] on div at bounding box center [339, 131] width 288 height 48
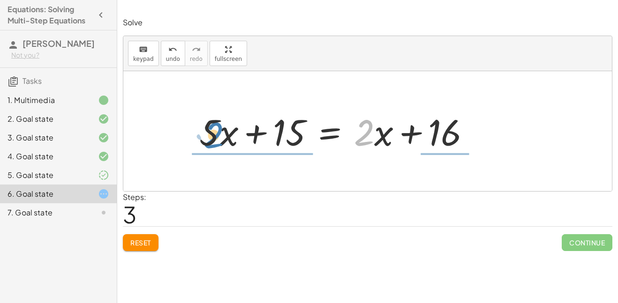
drag, startPoint x: 362, startPoint y: 141, endPoint x: 211, endPoint y: 143, distance: 150.5
click at [211, 143] on div at bounding box center [339, 131] width 288 height 48
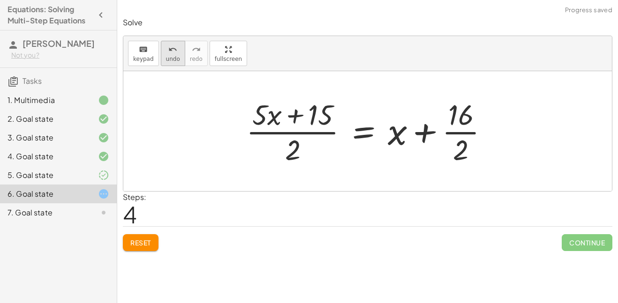
click at [164, 63] on button "undo undo" at bounding box center [173, 53] width 24 height 25
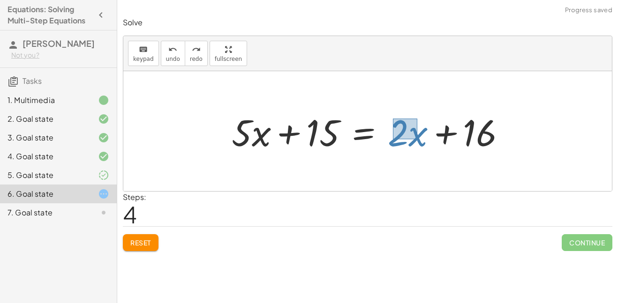
drag, startPoint x: 393, startPoint y: 119, endPoint x: 417, endPoint y: 139, distance: 31.9
click at [417, 139] on div at bounding box center [372, 131] width 291 height 48
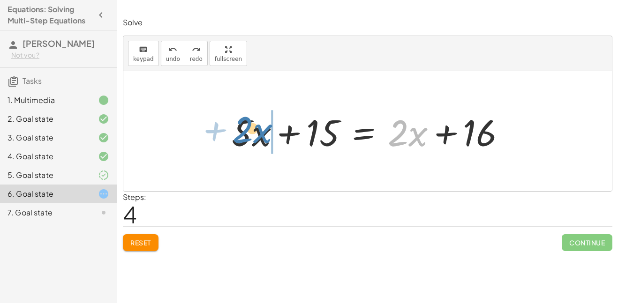
drag, startPoint x: 419, startPoint y: 141, endPoint x: 264, endPoint y: 137, distance: 154.8
click at [264, 137] on div at bounding box center [372, 131] width 291 height 48
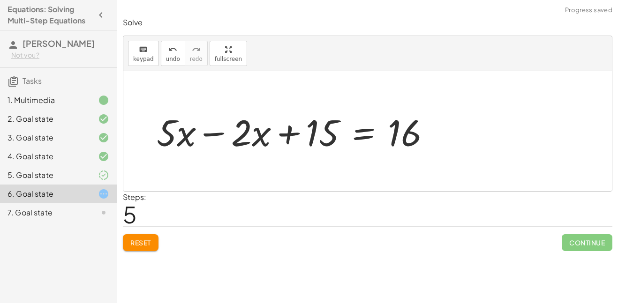
click at [219, 133] on div at bounding box center [297, 131] width 291 height 48
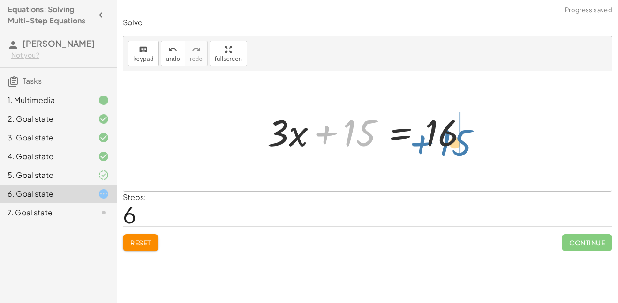
drag, startPoint x: 349, startPoint y: 136, endPoint x: 445, endPoint y: 145, distance: 96.1
click at [445, 145] on div at bounding box center [371, 131] width 217 height 48
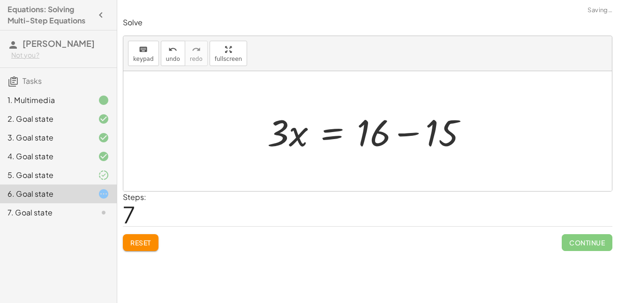
click at [408, 136] on div at bounding box center [371, 131] width 217 height 48
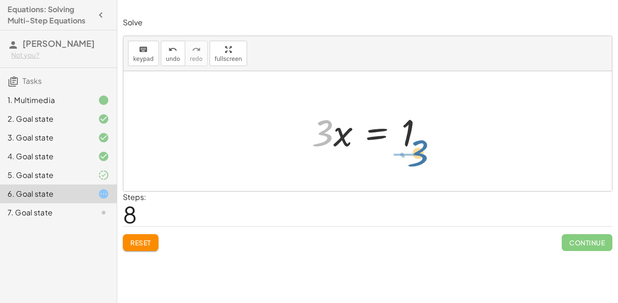
drag, startPoint x: 328, startPoint y: 137, endPoint x: 425, endPoint y: 158, distance: 98.8
click at [425, 158] on div "· 5 · ( + x + 3 ) = + · 2 · ( + x + 3 ) + 10 · 5 · ( + x + 3 ) = + · 2 · x + · …" at bounding box center [367, 131] width 489 height 120
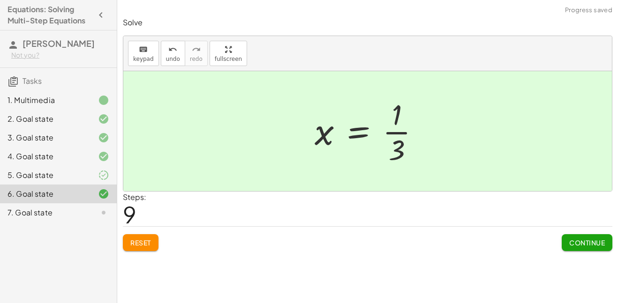
click at [565, 241] on button "Continue" at bounding box center [587, 242] width 51 height 17
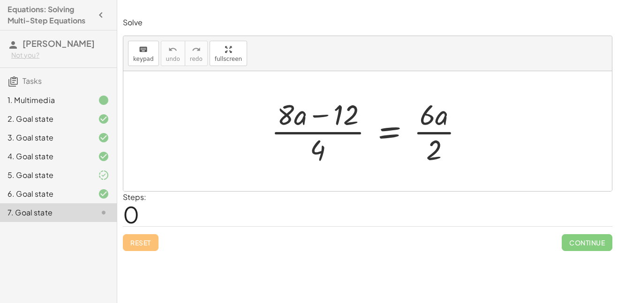
click at [317, 134] on div at bounding box center [370, 131] width 209 height 72
click at [444, 134] on div at bounding box center [370, 131] width 209 height 72
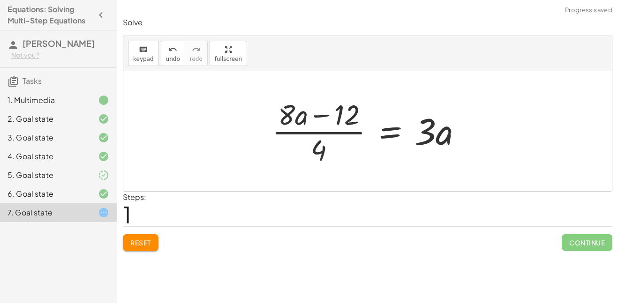
click at [323, 115] on div at bounding box center [370, 131] width 207 height 72
drag, startPoint x: 297, startPoint y: 121, endPoint x: 297, endPoint y: 127, distance: 5.6
click at [297, 127] on div at bounding box center [370, 131] width 207 height 72
drag, startPoint x: 284, startPoint y: 104, endPoint x: 301, endPoint y: 120, distance: 23.2
click at [301, 120] on div at bounding box center [370, 131] width 207 height 72
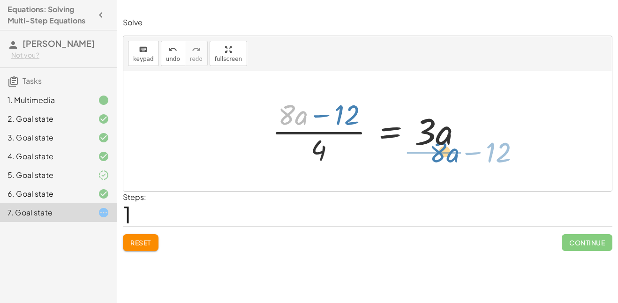
drag, startPoint x: 298, startPoint y: 118, endPoint x: 450, endPoint y: 156, distance: 156.0
click at [450, 156] on div at bounding box center [370, 131] width 207 height 72
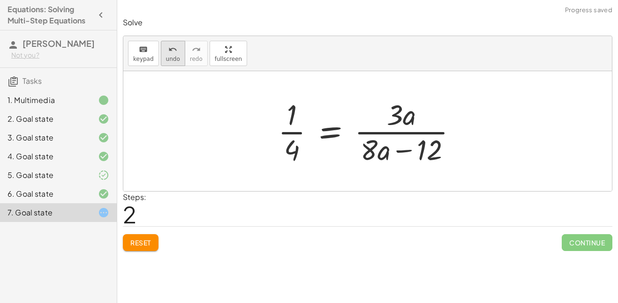
click at [169, 56] on span "undo" at bounding box center [173, 59] width 14 height 7
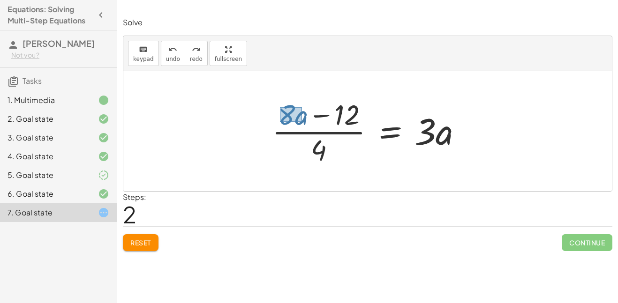
drag, startPoint x: 280, startPoint y: 107, endPoint x: 302, endPoint y: 122, distance: 26.7
click at [302, 122] on div at bounding box center [370, 131] width 207 height 72
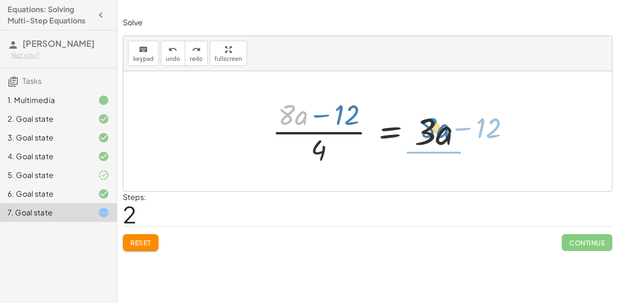
drag, startPoint x: 299, startPoint y: 121, endPoint x: 440, endPoint y: 133, distance: 142.1
click at [440, 133] on div at bounding box center [370, 131] width 207 height 72
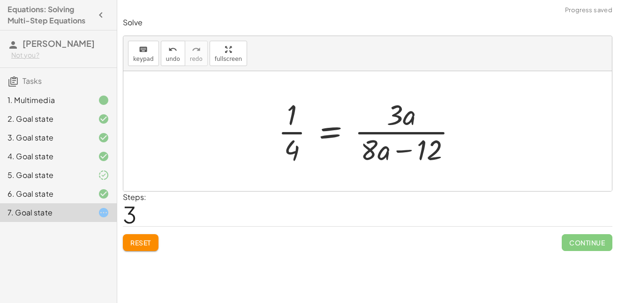
click at [298, 131] on div at bounding box center [371, 131] width 196 height 72
click at [407, 151] on div at bounding box center [371, 131] width 196 height 72
drag, startPoint x: 369, startPoint y: 151, endPoint x: 377, endPoint y: 151, distance: 8.9
click at [377, 151] on div at bounding box center [371, 131] width 196 height 72
drag, startPoint x: 362, startPoint y: 139, endPoint x: 383, endPoint y: 158, distance: 27.9
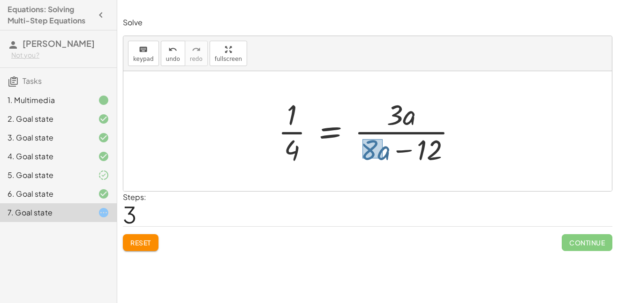
click at [383, 158] on div at bounding box center [371, 131] width 196 height 72
drag, startPoint x: 381, startPoint y: 157, endPoint x: 409, endPoint y: 117, distance: 49.1
click at [409, 117] on div at bounding box center [371, 131] width 196 height 72
drag, startPoint x: 422, startPoint y: 150, endPoint x: 408, endPoint y: 167, distance: 21.7
click at [408, 167] on div "· ( + · 8 · a − 12 ) · 4 = · 6 · a · 2 · ( + · 8 · a − 12 ) · 4 = · 3 · a − 12 …" at bounding box center [368, 131] width 208 height 77
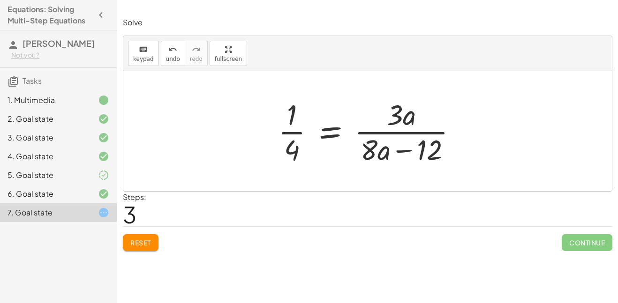
click at [422, 149] on div at bounding box center [371, 131] width 196 height 72
click at [410, 151] on div at bounding box center [371, 131] width 196 height 72
click at [154, 238] on button "Reset" at bounding box center [141, 242] width 36 height 17
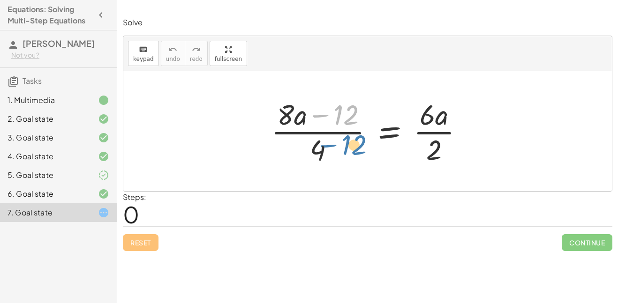
drag, startPoint x: 339, startPoint y: 118, endPoint x: 347, endPoint y: 148, distance: 31.0
click at [347, 148] on div at bounding box center [370, 131] width 209 height 72
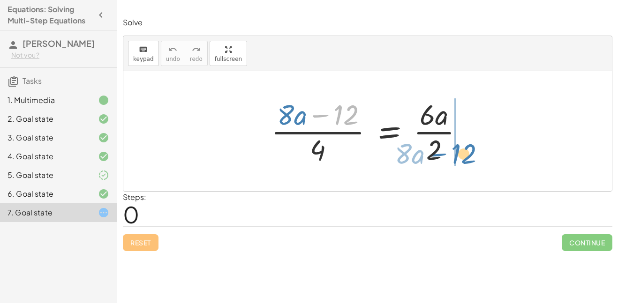
drag, startPoint x: 338, startPoint y: 114, endPoint x: 456, endPoint y: 153, distance: 124.0
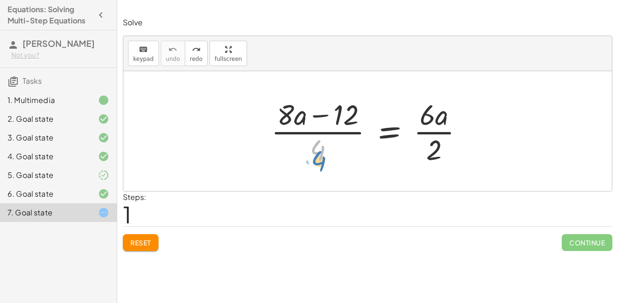
drag, startPoint x: 321, startPoint y: 151, endPoint x: 321, endPoint y: 159, distance: 8.5
click at [321, 159] on div at bounding box center [370, 131] width 209 height 72
drag, startPoint x: 286, startPoint y: 115, endPoint x: 305, endPoint y: 122, distance: 20.5
click at [305, 122] on div at bounding box center [370, 131] width 209 height 72
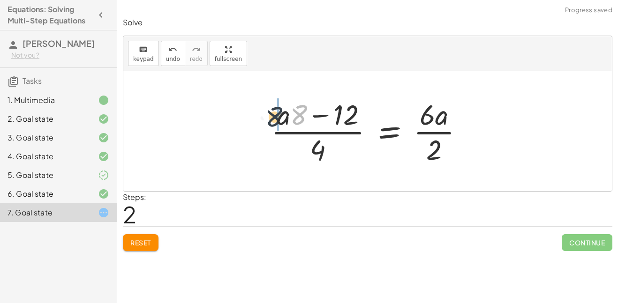
drag, startPoint x: 301, startPoint y: 115, endPoint x: 275, endPoint y: 117, distance: 26.3
click at [275, 117] on div at bounding box center [370, 131] width 209 height 72
drag, startPoint x: 283, startPoint y: 102, endPoint x: 300, endPoint y: 121, distance: 25.9
click at [300, 121] on div at bounding box center [370, 131] width 209 height 72
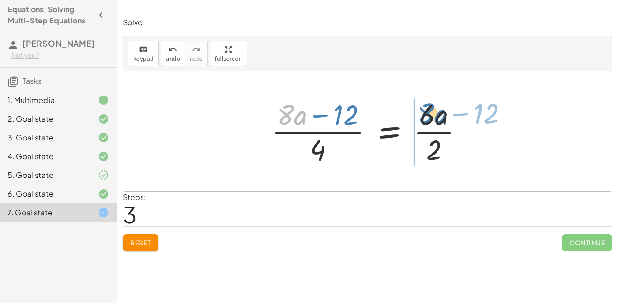
drag, startPoint x: 296, startPoint y: 119, endPoint x: 437, endPoint y: 118, distance: 141.6
click at [437, 118] on div at bounding box center [370, 131] width 209 height 72
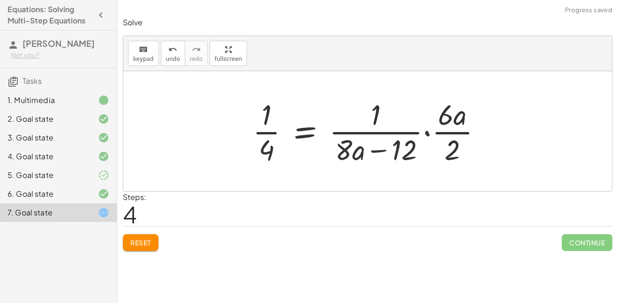
click at [142, 235] on button "Reset" at bounding box center [141, 242] width 36 height 17
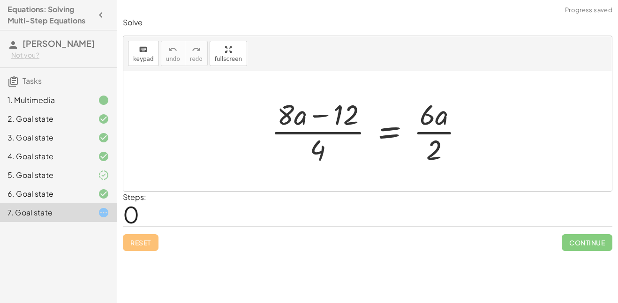
click at [331, 134] on div at bounding box center [370, 131] width 209 height 72
click at [437, 136] on div at bounding box center [370, 131] width 209 height 72
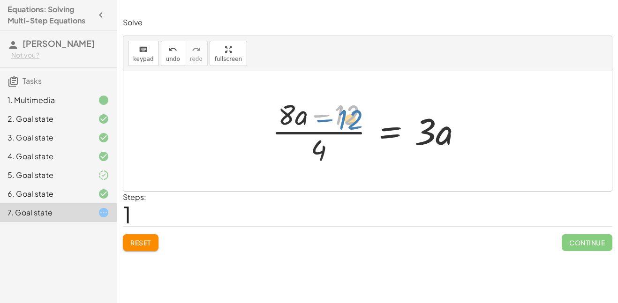
click at [341, 116] on div at bounding box center [370, 131] width 207 height 72
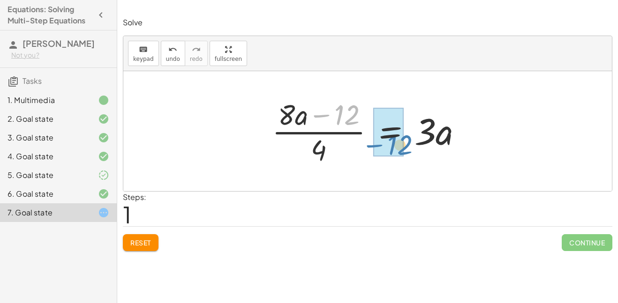
drag, startPoint x: 352, startPoint y: 117, endPoint x: 405, endPoint y: 146, distance: 60.2
click at [405, 146] on div at bounding box center [370, 131] width 207 height 72
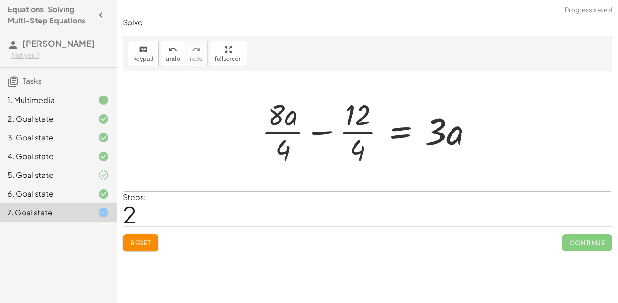
click at [144, 242] on span "Reset" at bounding box center [140, 243] width 21 height 8
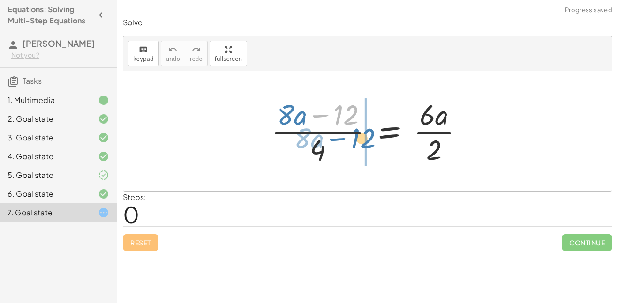
drag, startPoint x: 341, startPoint y: 113, endPoint x: 370, endPoint y: 133, distance: 35.8
click at [370, 133] on div at bounding box center [370, 131] width 209 height 72
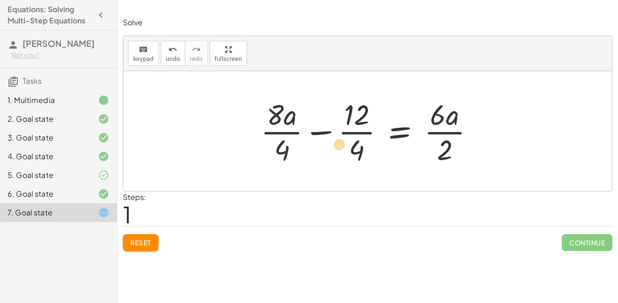
drag, startPoint x: 363, startPoint y: 136, endPoint x: 354, endPoint y: 144, distance: 13.3
click at [354, 144] on div at bounding box center [371, 131] width 230 height 72
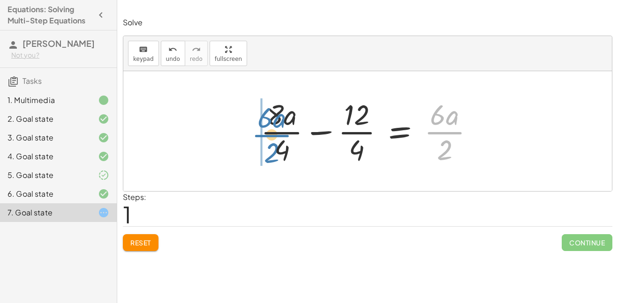
drag, startPoint x: 439, startPoint y: 135, endPoint x: 266, endPoint y: 137, distance: 173.0
click at [266, 137] on div at bounding box center [371, 131] width 230 height 72
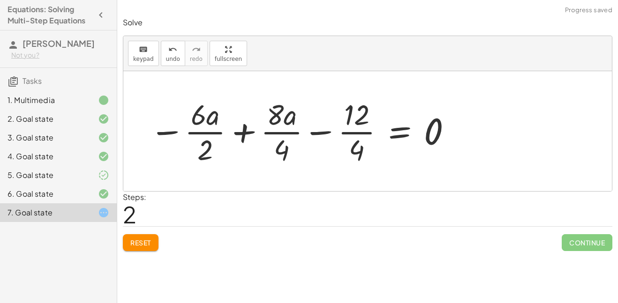
click at [151, 237] on button "Reset" at bounding box center [141, 242] width 36 height 17
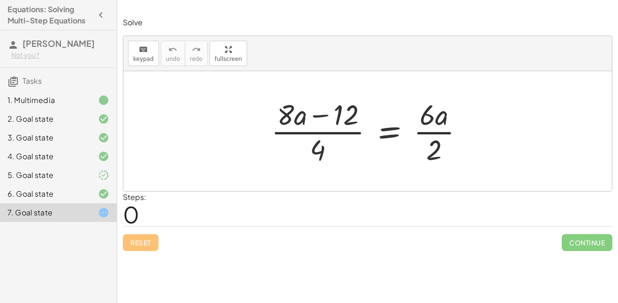
click at [316, 133] on div at bounding box center [370, 131] width 209 height 72
click at [321, 147] on div at bounding box center [370, 131] width 209 height 72
drag, startPoint x: 435, startPoint y: 155, endPoint x: 331, endPoint y: 155, distance: 104.1
click at [331, 155] on div at bounding box center [370, 131] width 209 height 72
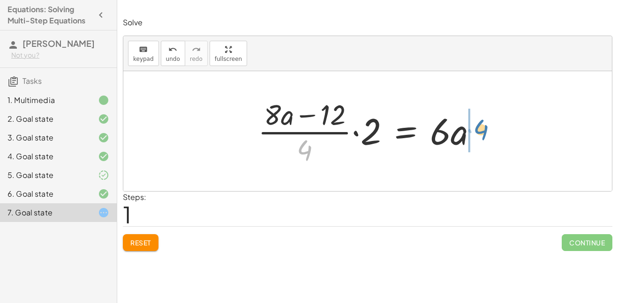
drag, startPoint x: 309, startPoint y: 147, endPoint x: 484, endPoint y: 128, distance: 176.5
click at [484, 128] on div at bounding box center [371, 131] width 236 height 72
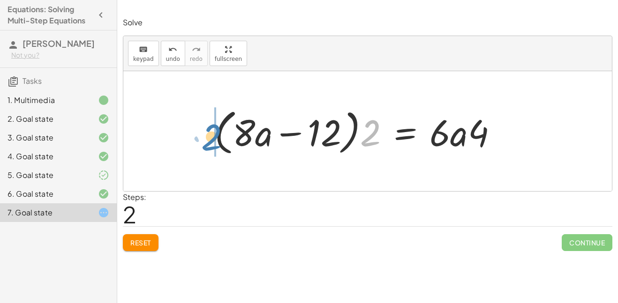
drag, startPoint x: 373, startPoint y: 136, endPoint x: 212, endPoint y: 140, distance: 160.4
click at [212, 140] on div at bounding box center [360, 132] width 300 height 54
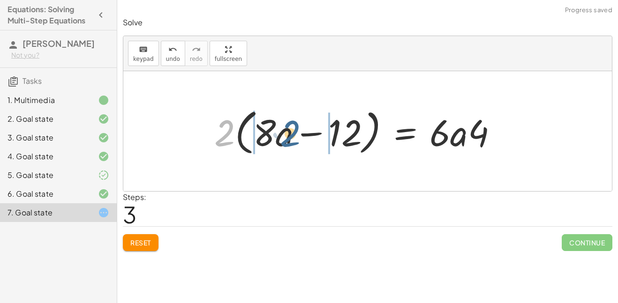
drag, startPoint x: 220, startPoint y: 140, endPoint x: 296, endPoint y: 136, distance: 76.1
click at [296, 136] on div at bounding box center [360, 132] width 300 height 54
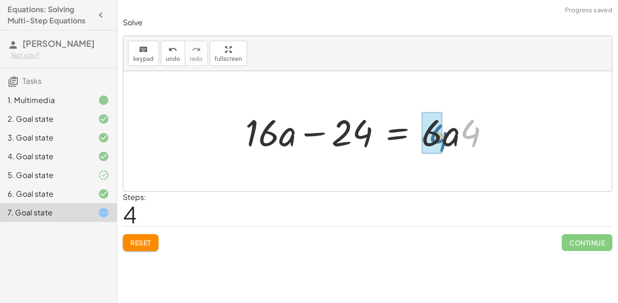
drag, startPoint x: 474, startPoint y: 136, endPoint x: 443, endPoint y: 141, distance: 31.8
click at [443, 141] on div at bounding box center [371, 131] width 261 height 48
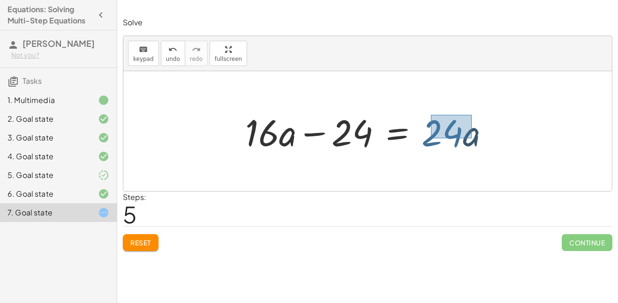
drag, startPoint x: 431, startPoint y: 115, endPoint x: 472, endPoint y: 139, distance: 47.3
click at [472, 139] on div at bounding box center [371, 131] width 261 height 48
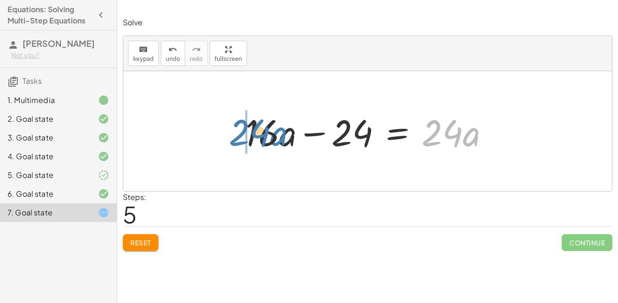
drag, startPoint x: 467, startPoint y: 136, endPoint x: 275, endPoint y: 136, distance: 192.2
click at [275, 136] on div at bounding box center [371, 131] width 261 height 48
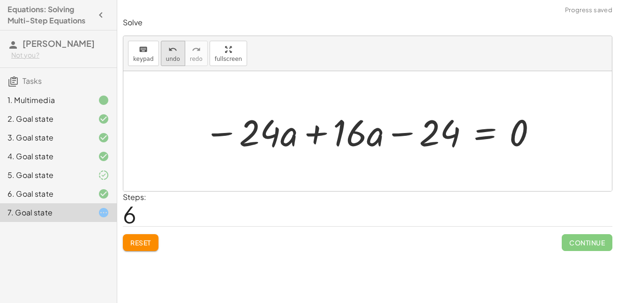
click at [174, 62] on button "undo undo" at bounding box center [173, 53] width 24 height 25
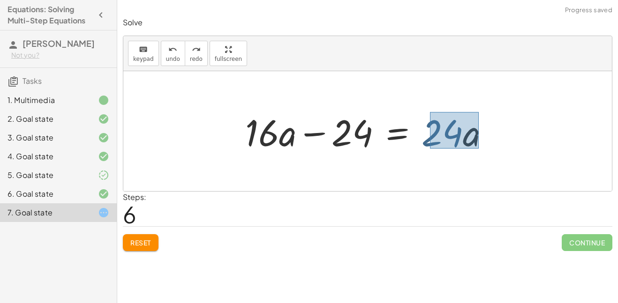
drag, startPoint x: 430, startPoint y: 112, endPoint x: 479, endPoint y: 149, distance: 61.0
click at [479, 149] on div at bounding box center [371, 131] width 261 height 48
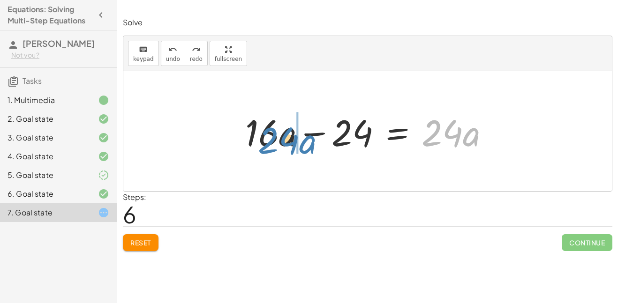
drag, startPoint x: 458, startPoint y: 137, endPoint x: 294, endPoint y: 145, distance: 163.8
click at [294, 145] on div at bounding box center [371, 131] width 261 height 48
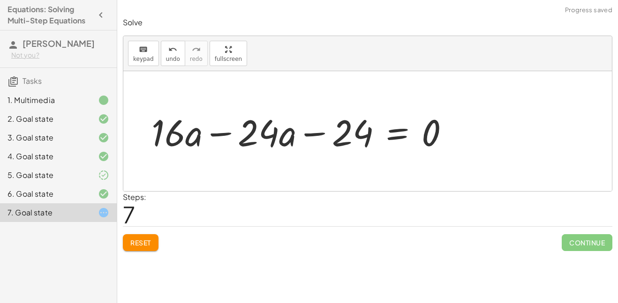
click at [230, 136] on div at bounding box center [304, 131] width 315 height 48
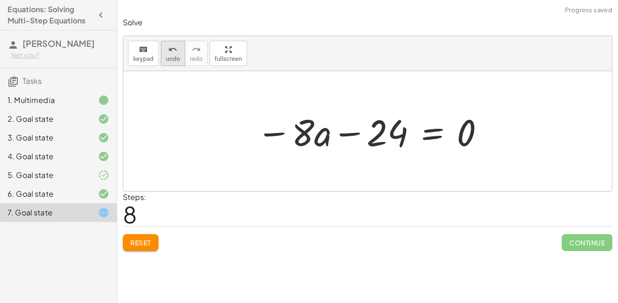
click at [168, 60] on span "undo" at bounding box center [173, 59] width 14 height 7
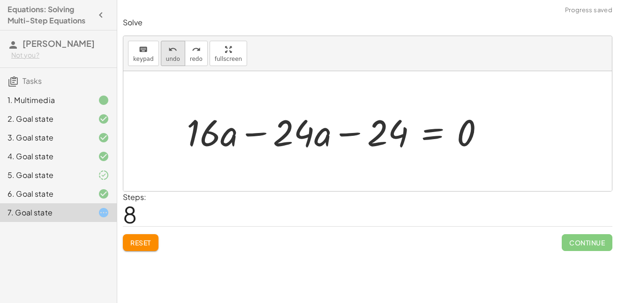
click at [170, 52] on icon "undo" at bounding box center [172, 49] width 9 height 11
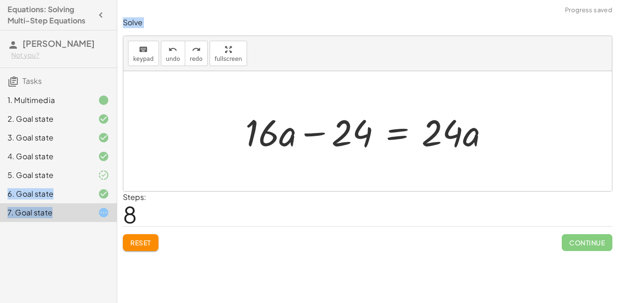
drag, startPoint x: 240, startPoint y: 115, endPoint x: 286, endPoint y: 138, distance: 52.0
click at [286, 138] on div "· ( + · 8 · a − 12 ) · 4 = · 6 · a · 2 · · ( + · 8 · a − 12 ) · 4 · 2 = · 6 · a…" at bounding box center [367, 131] width 273 height 53
drag, startPoint x: 245, startPoint y: 118, endPoint x: 283, endPoint y: 140, distance: 43.5
click at [283, 140] on div at bounding box center [371, 131] width 261 height 48
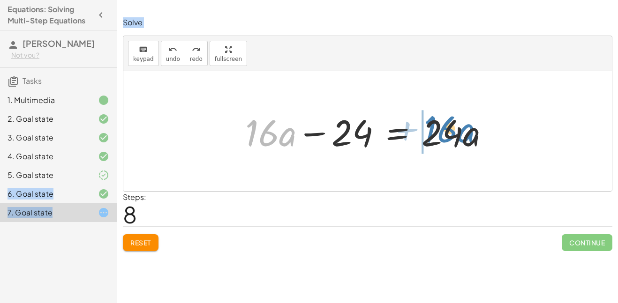
drag, startPoint x: 270, startPoint y: 136, endPoint x: 449, endPoint y: 132, distance: 178.7
click at [449, 132] on div at bounding box center [371, 131] width 261 height 48
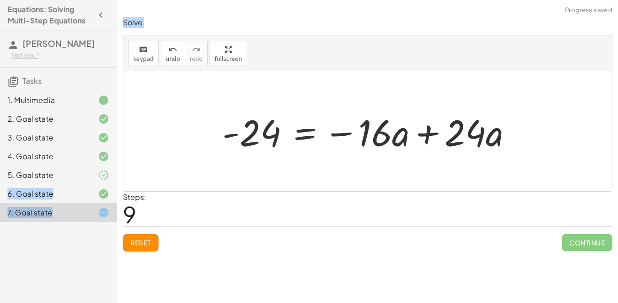
click at [428, 135] on div at bounding box center [371, 131] width 307 height 48
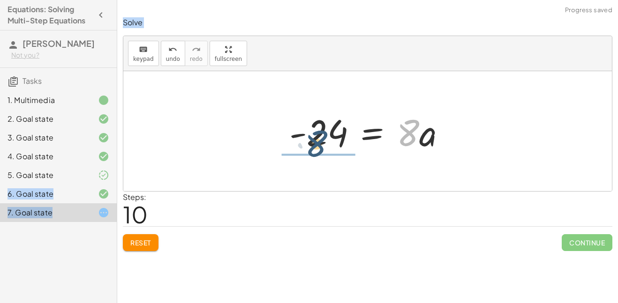
drag, startPoint x: 409, startPoint y: 135, endPoint x: 317, endPoint y: 146, distance: 92.5
click at [317, 146] on div at bounding box center [371, 131] width 173 height 48
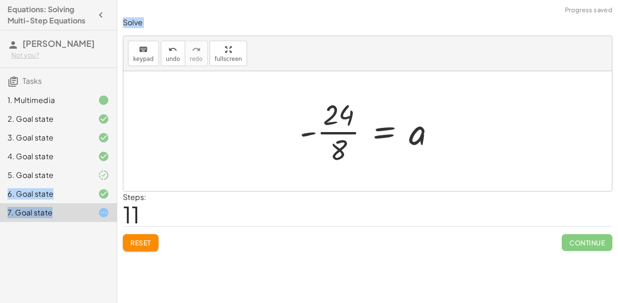
click at [336, 134] on div at bounding box center [371, 131] width 152 height 72
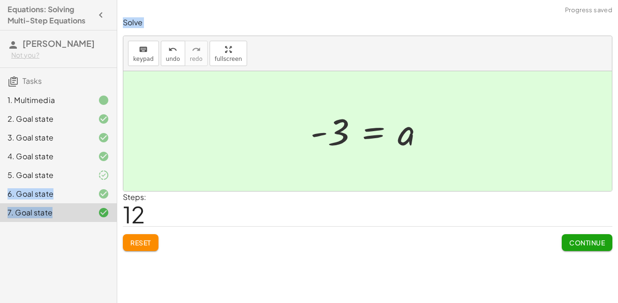
click at [571, 241] on span "Continue" at bounding box center [587, 243] width 36 height 8
